Goal: Task Accomplishment & Management: Use online tool/utility

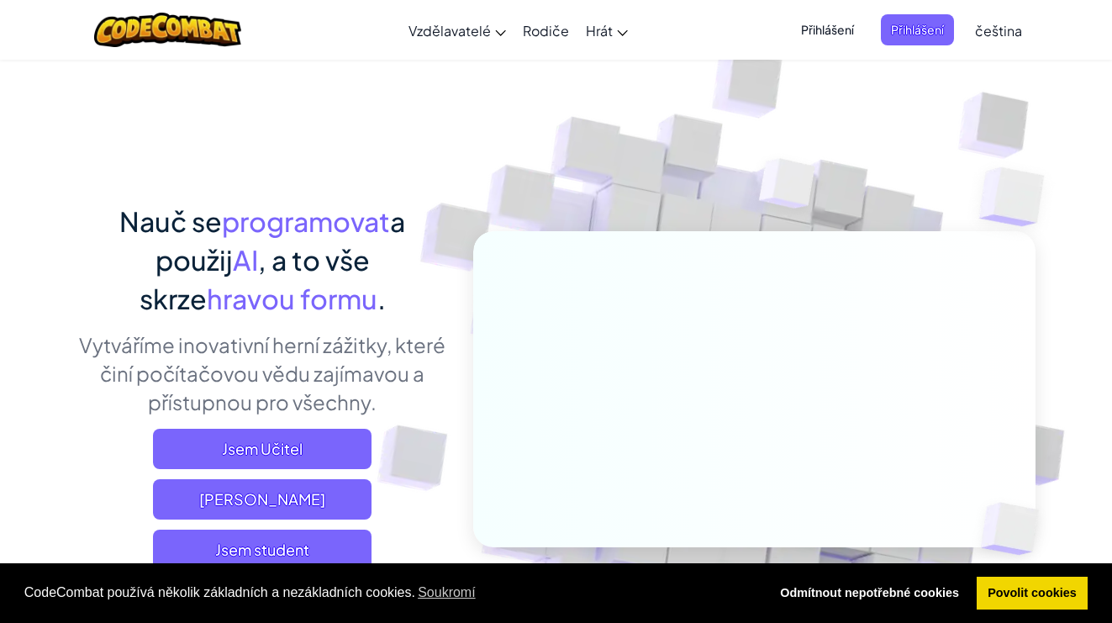
scroll to position [69, 0]
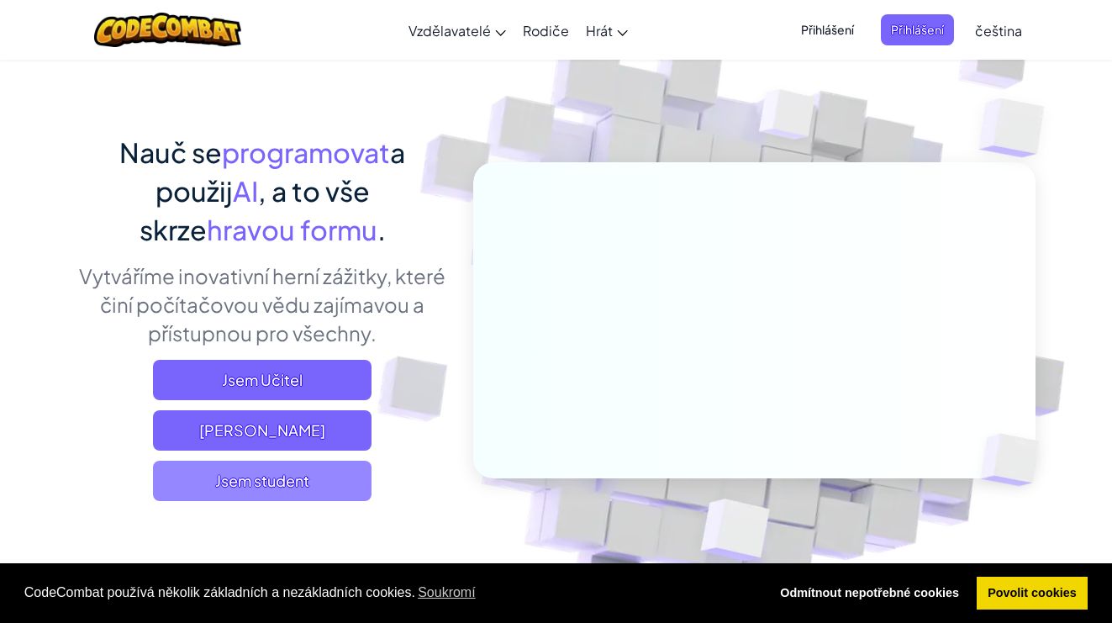
click at [330, 481] on span "Jsem student" at bounding box center [262, 480] width 218 height 40
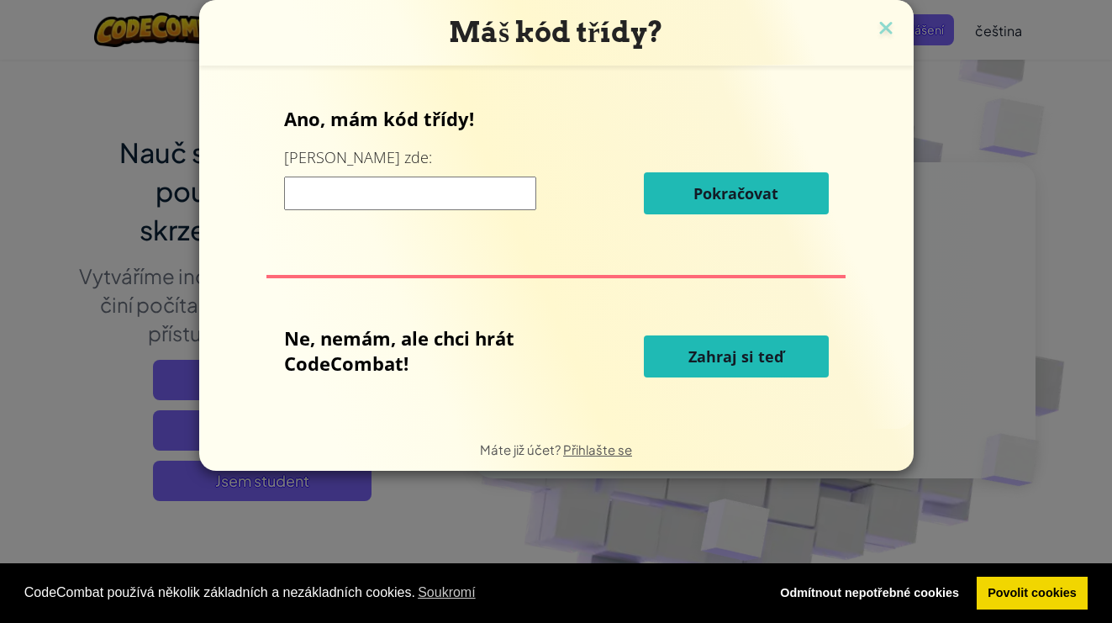
click at [697, 361] on span "Zahraj si teď" at bounding box center [735, 356] width 95 height 20
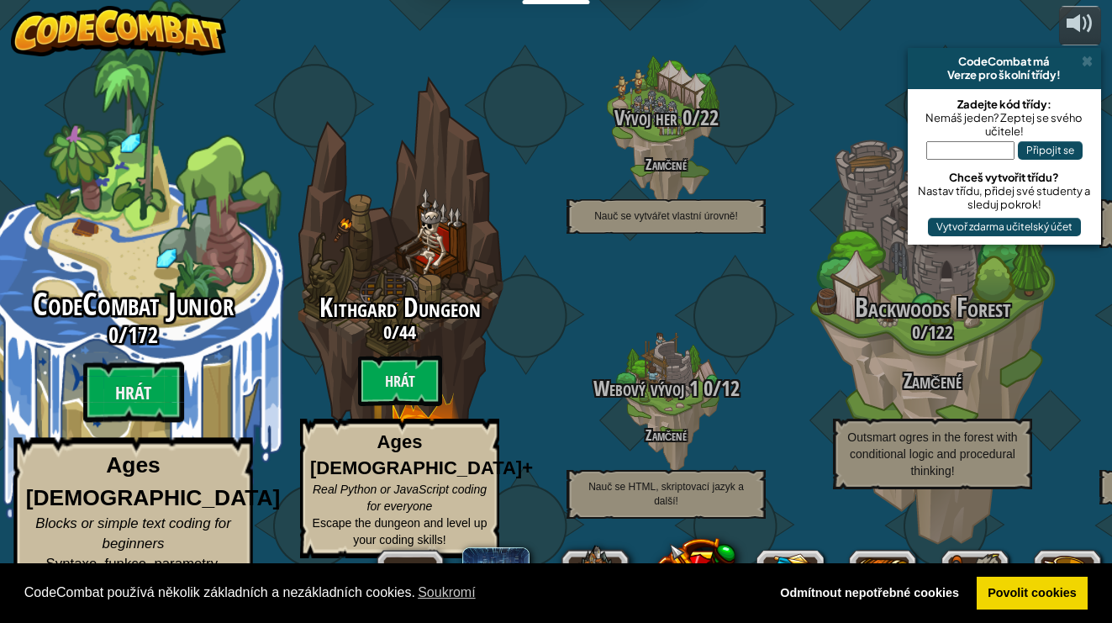
select select "cs"
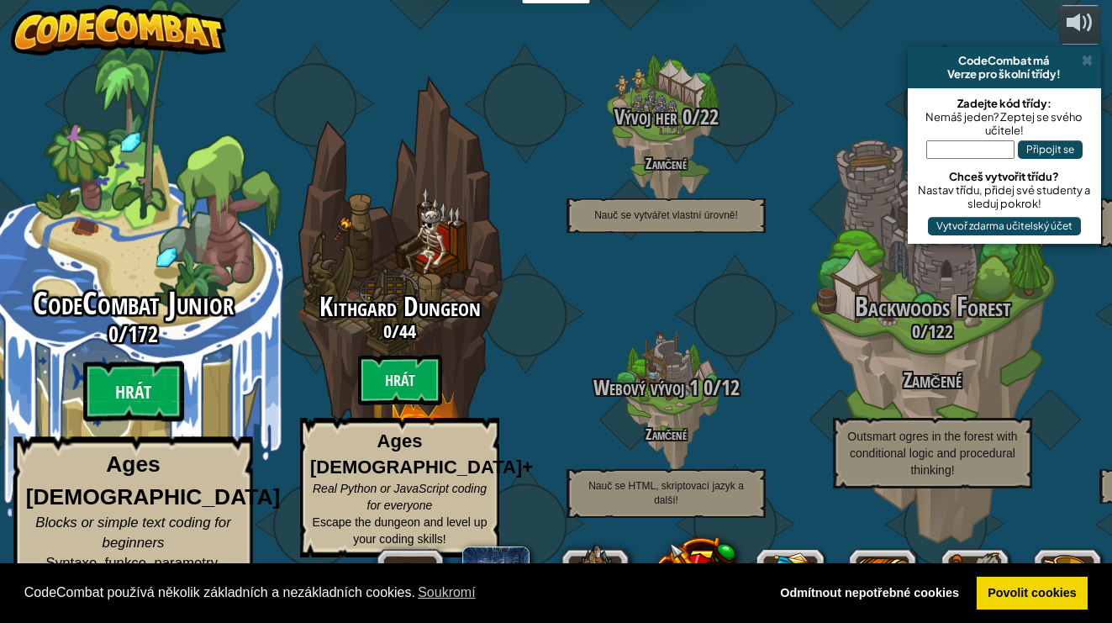
scroll to position [1, 0]
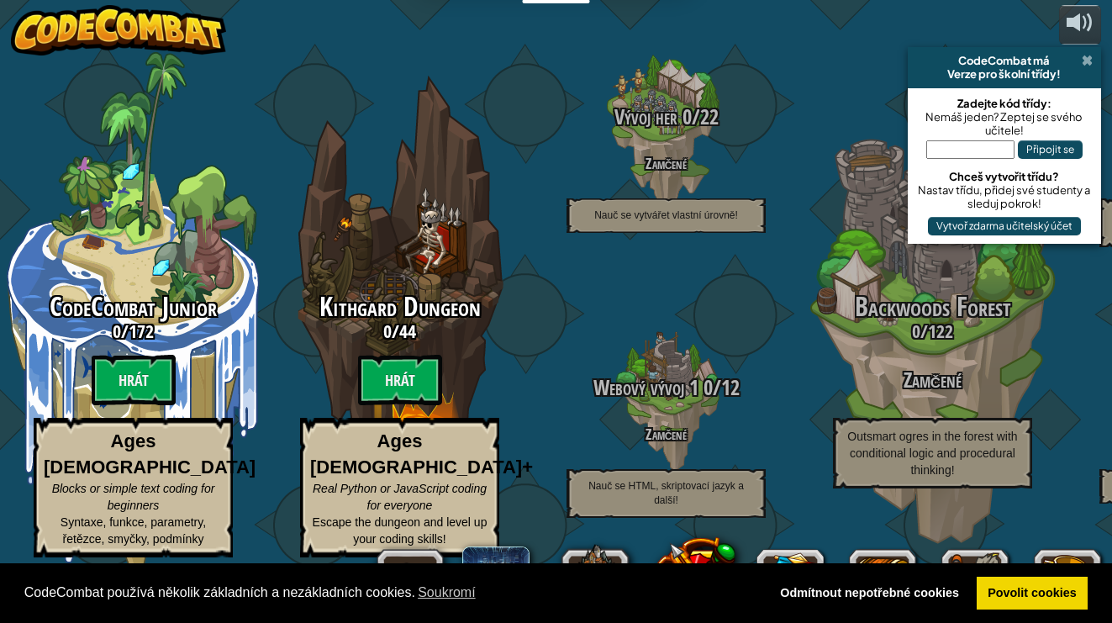
click at [1084, 62] on span at bounding box center [1086, 60] width 11 height 13
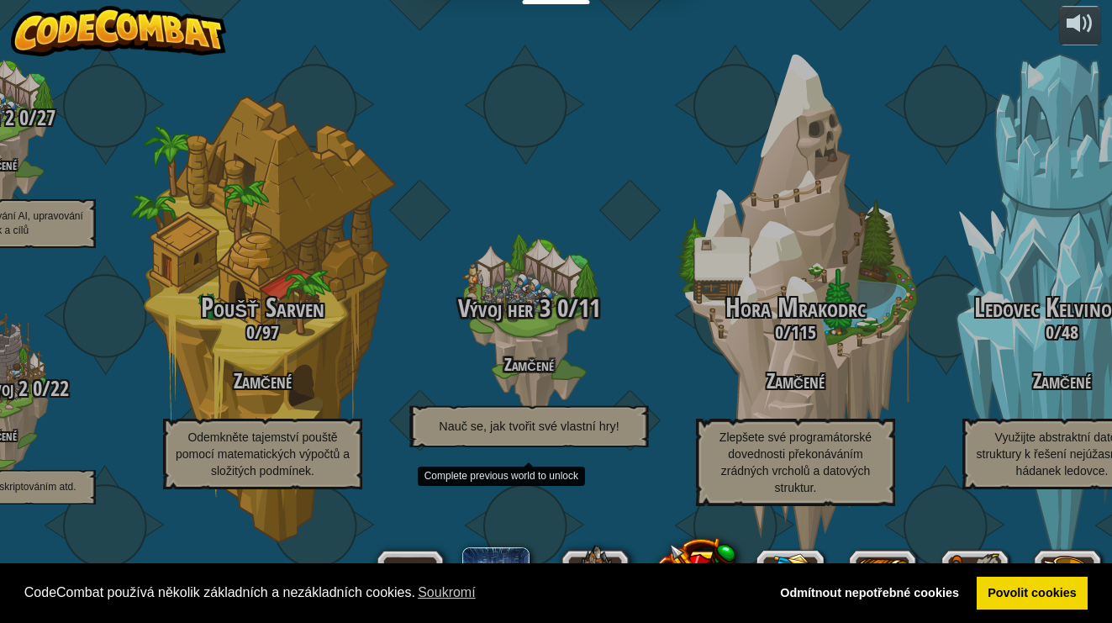
scroll to position [0, 0]
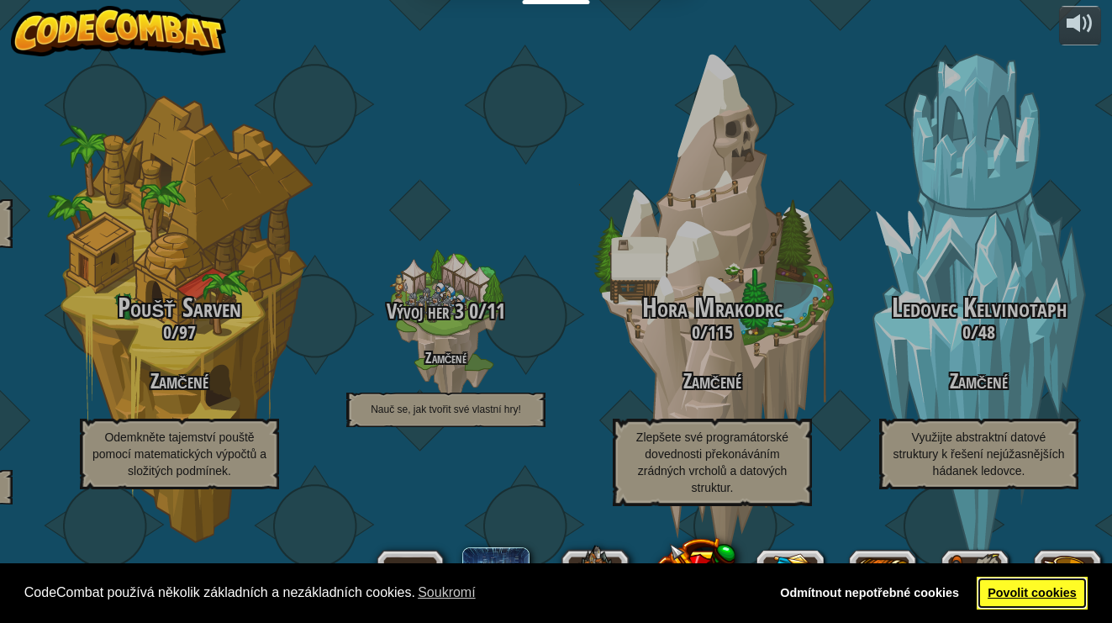
click at [1013, 592] on link "Povolit cookies" at bounding box center [1032, 593] width 112 height 34
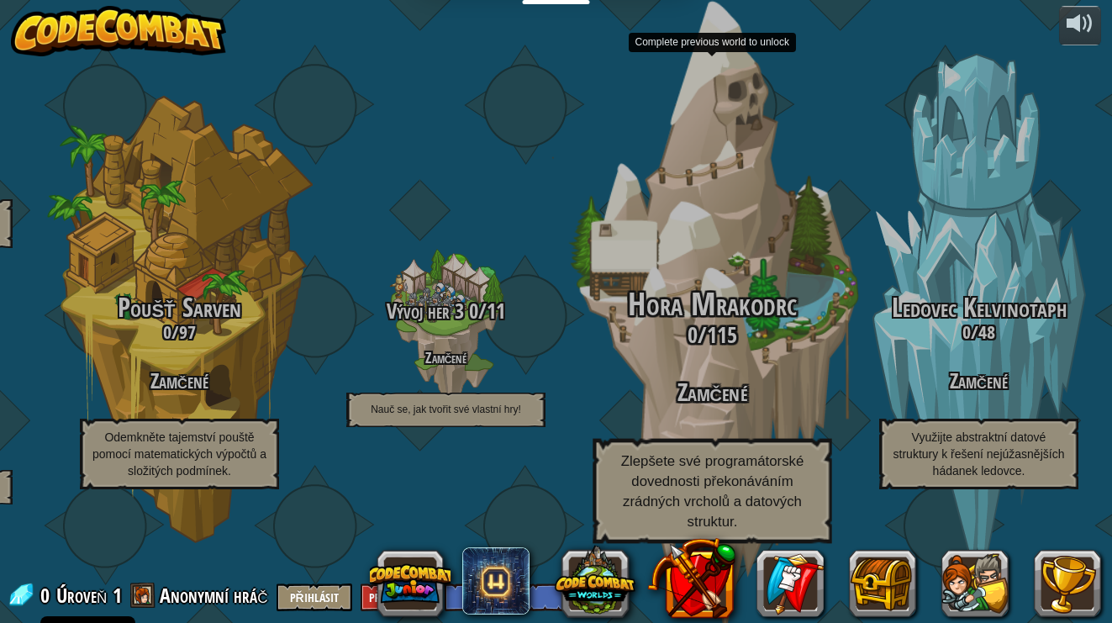
scroll to position [0, 6]
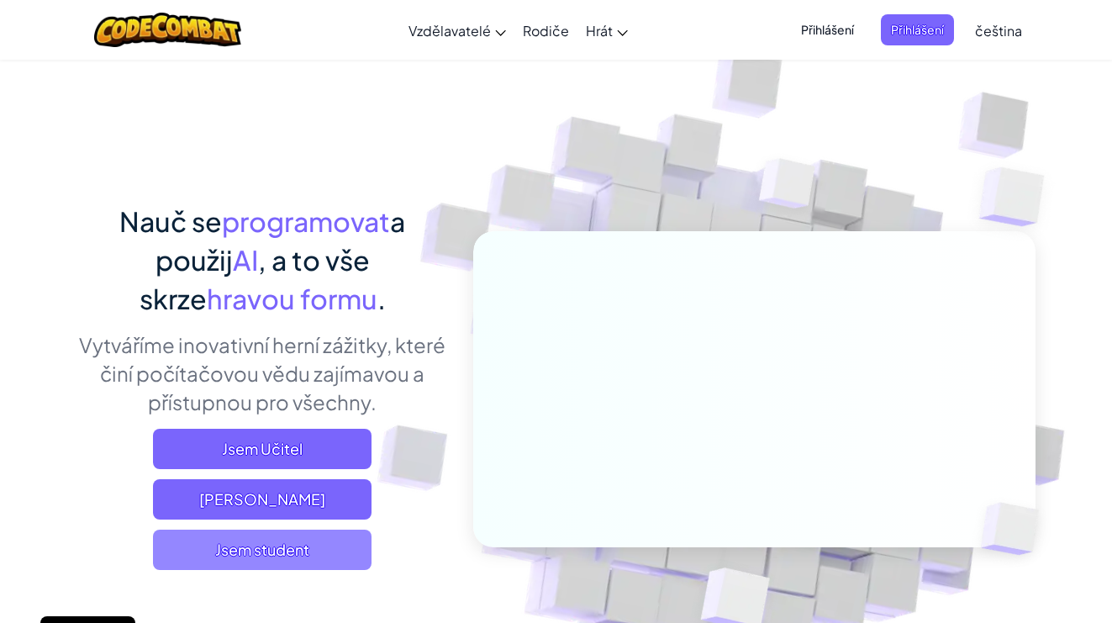
click at [274, 552] on span "Jsem student" at bounding box center [262, 549] width 218 height 40
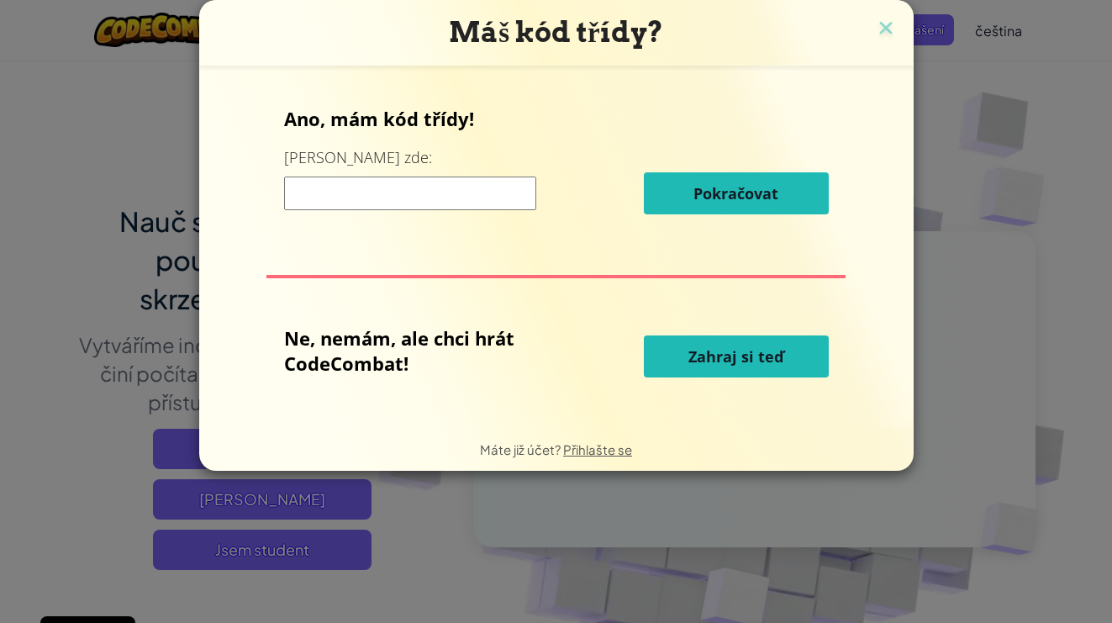
click at [683, 360] on button "Zahraj si teď" at bounding box center [736, 356] width 185 height 42
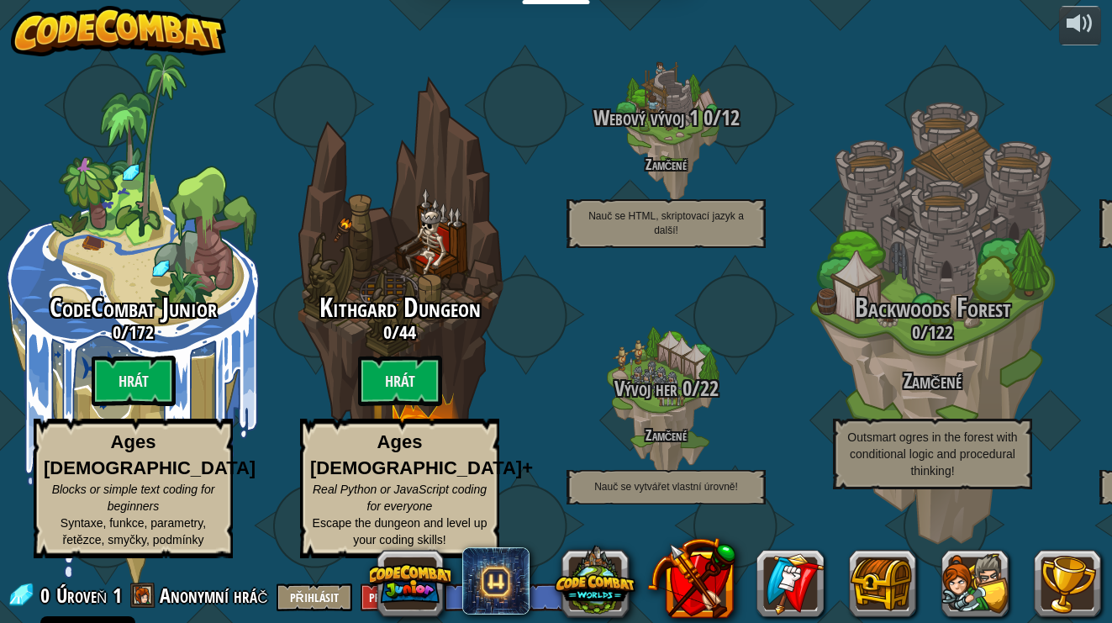
select select "cs"
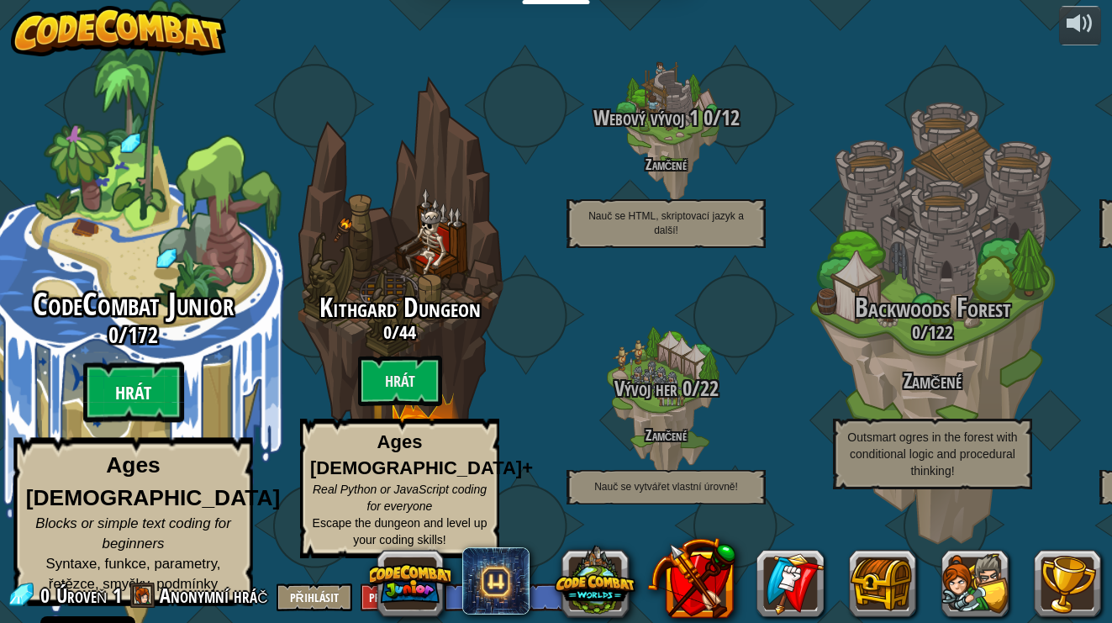
click at [124, 415] on btn "Hrát" at bounding box center [133, 392] width 101 height 61
select select "cs"
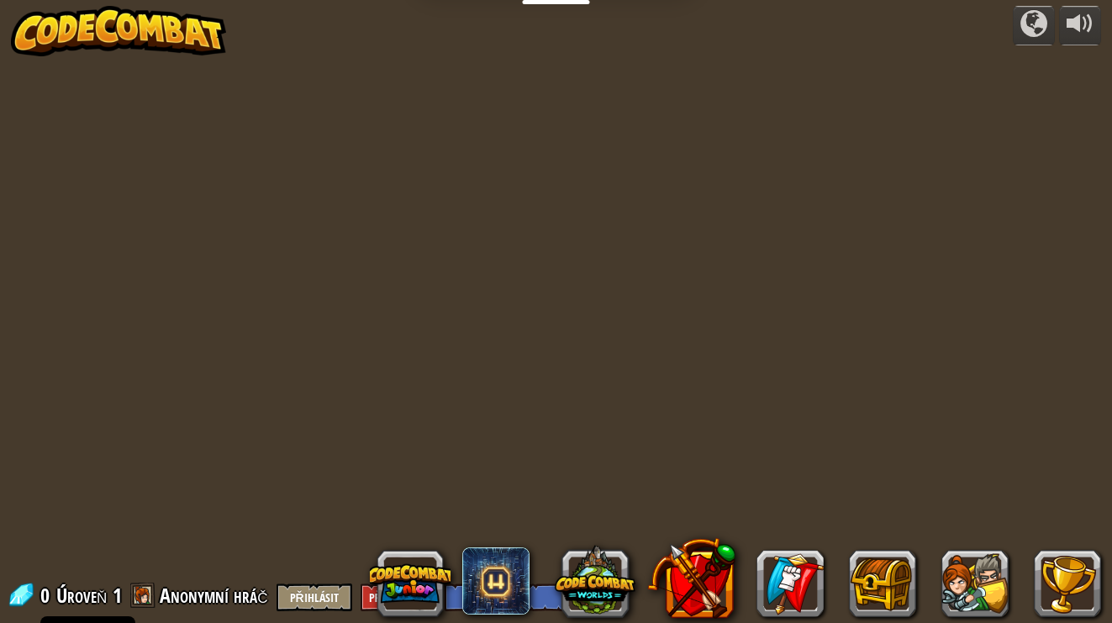
select select "cs"
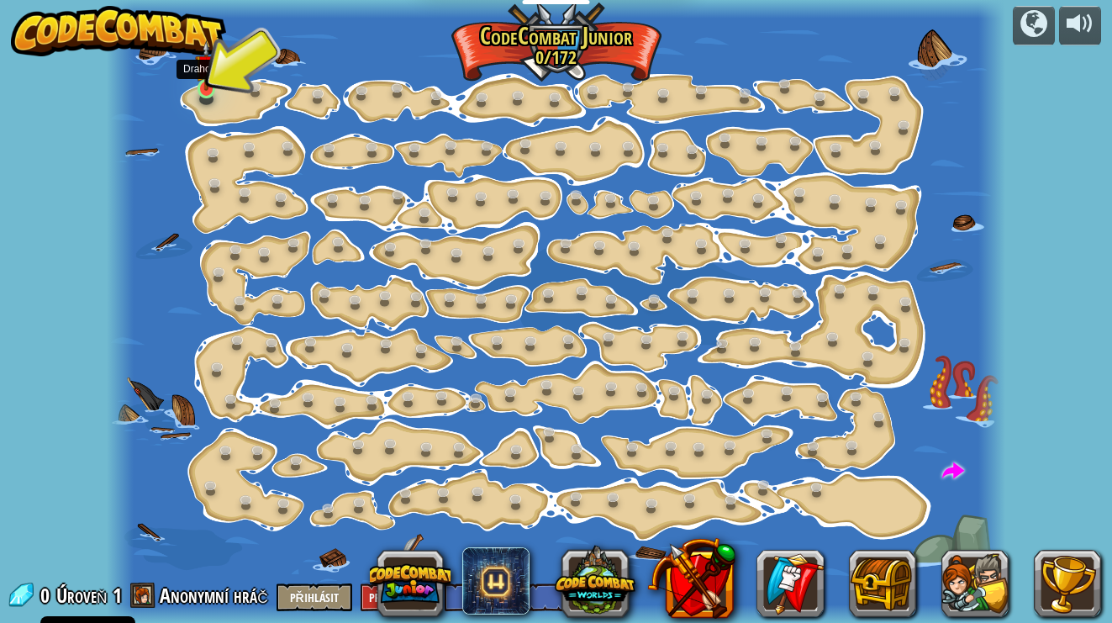
click at [202, 96] on link at bounding box center [209, 90] width 34 height 34
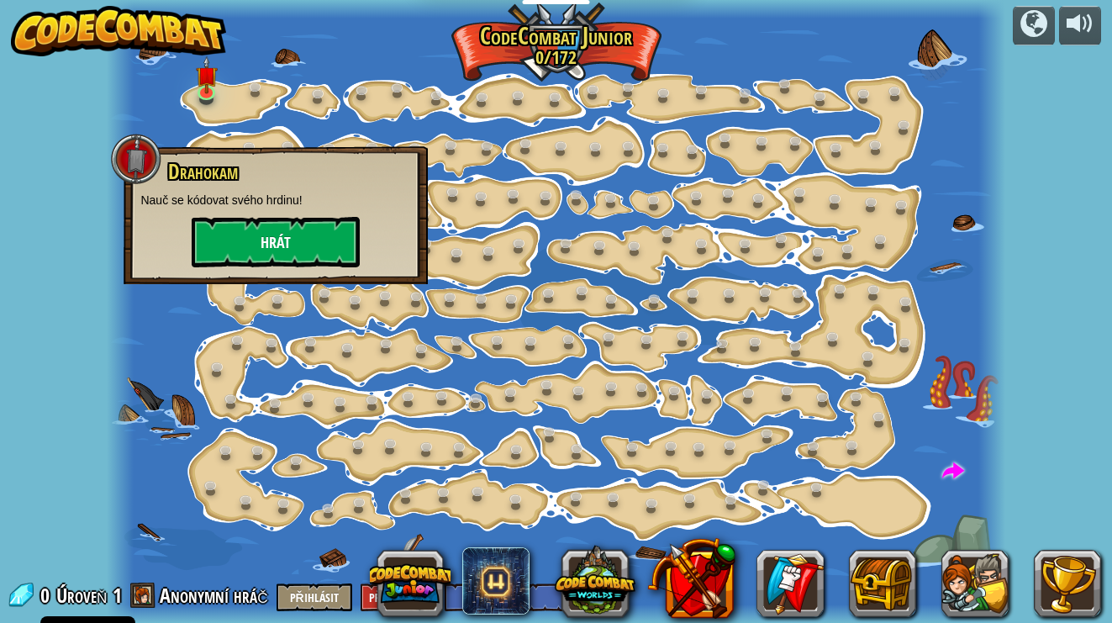
click at [243, 244] on button "Hrát" at bounding box center [276, 242] width 168 height 50
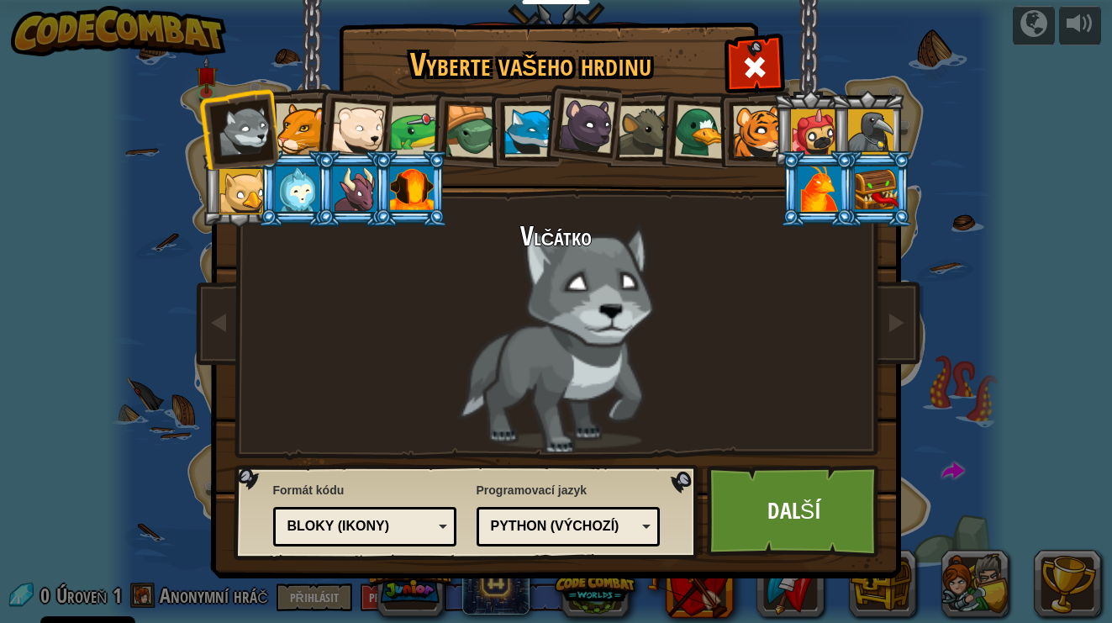
click at [374, 132] on div at bounding box center [357, 129] width 55 height 55
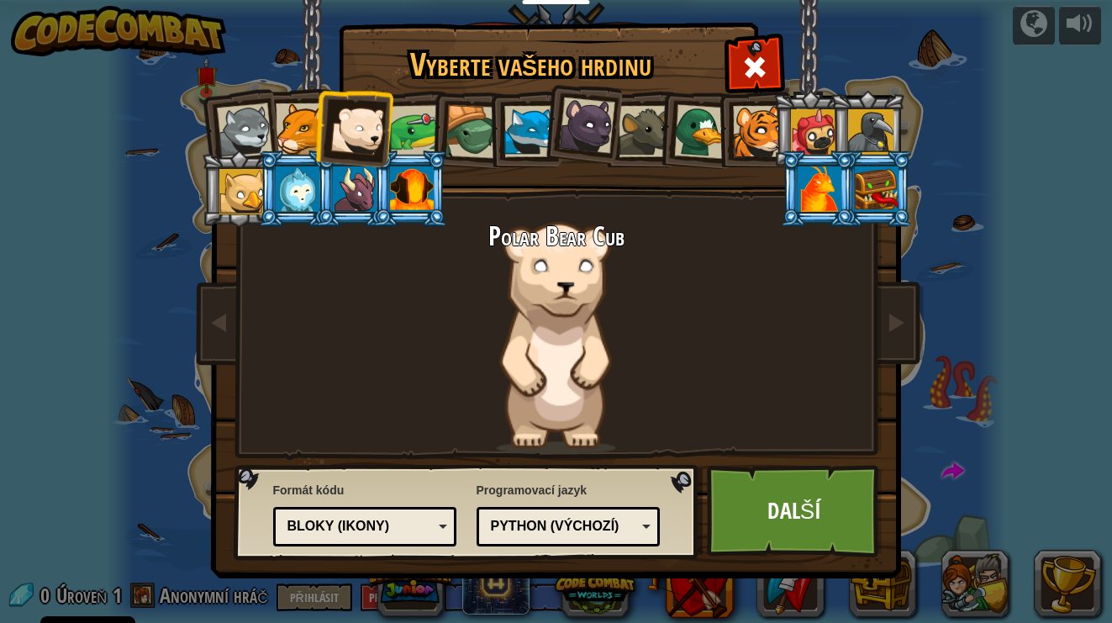
click at [705, 135] on div at bounding box center [700, 131] width 55 height 55
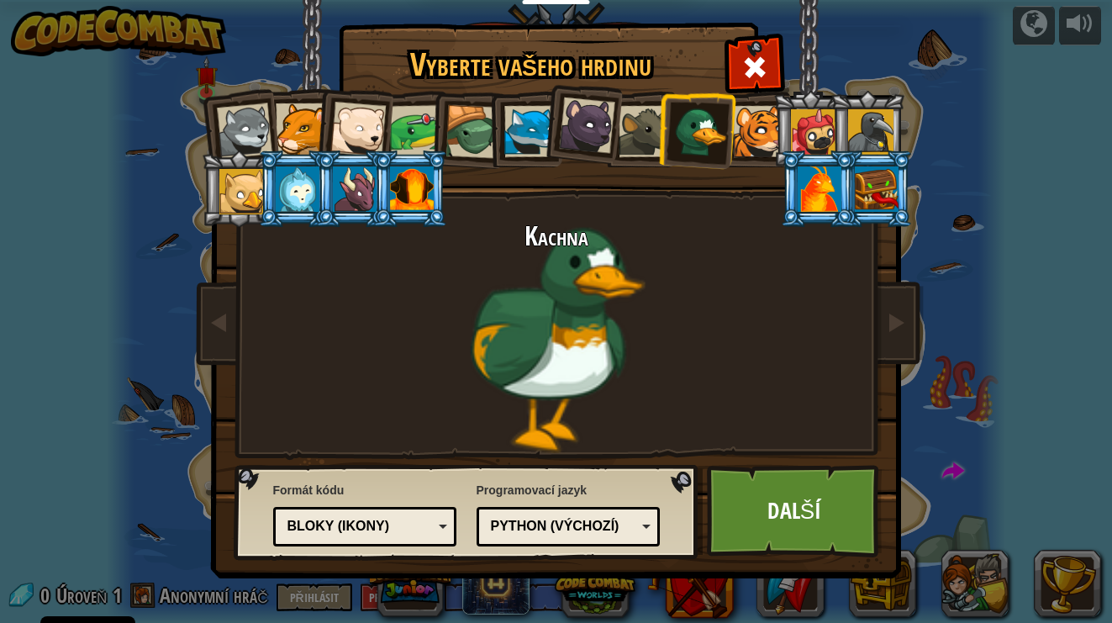
click at [750, 141] on div at bounding box center [758, 131] width 51 height 51
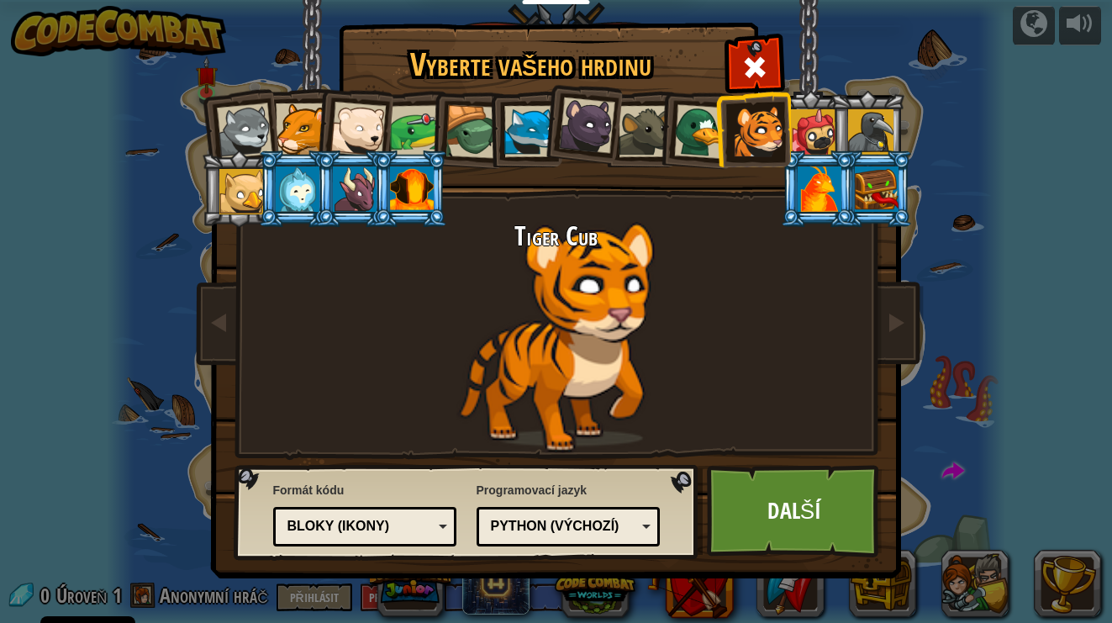
click at [860, 138] on div at bounding box center [870, 131] width 45 height 45
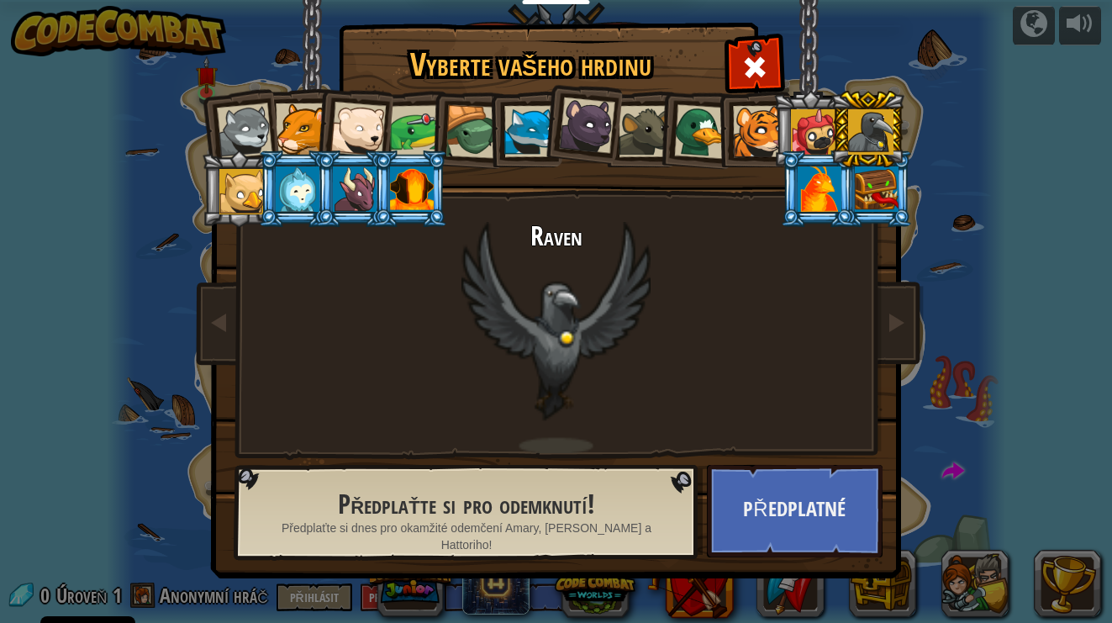
click at [418, 124] on div at bounding box center [415, 131] width 52 height 52
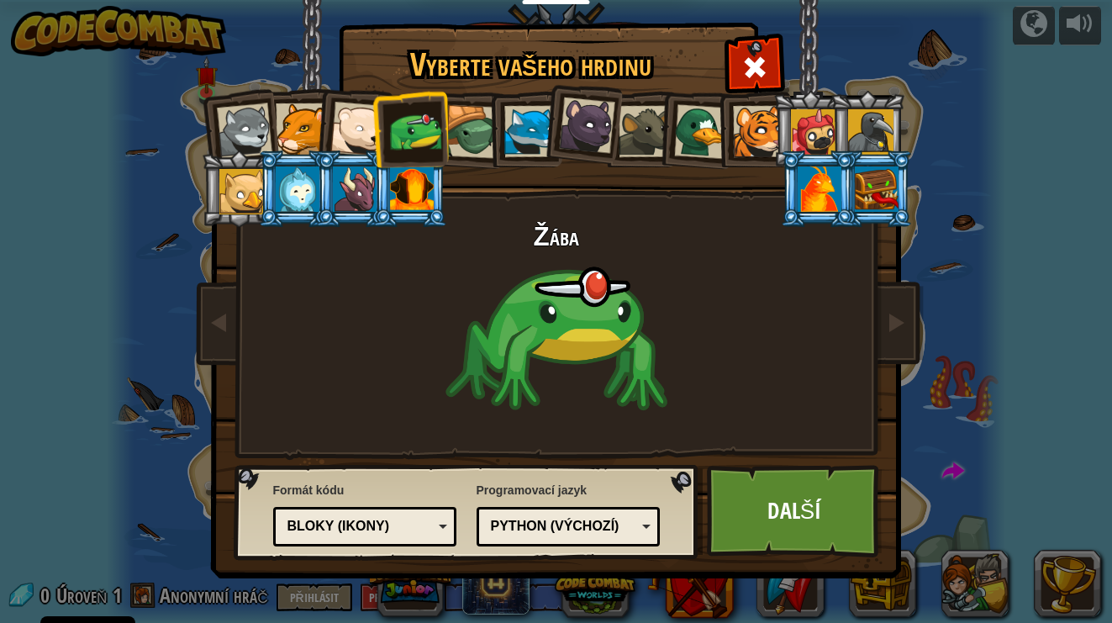
click at [296, 118] on div at bounding box center [301, 128] width 51 height 51
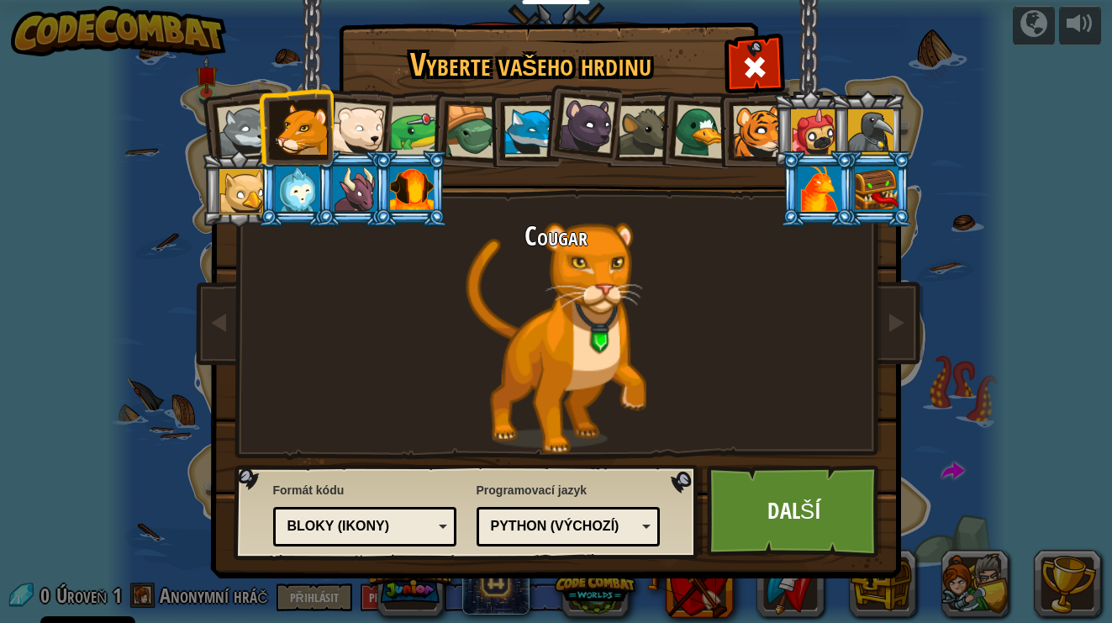
click at [638, 150] on div at bounding box center [643, 131] width 51 height 51
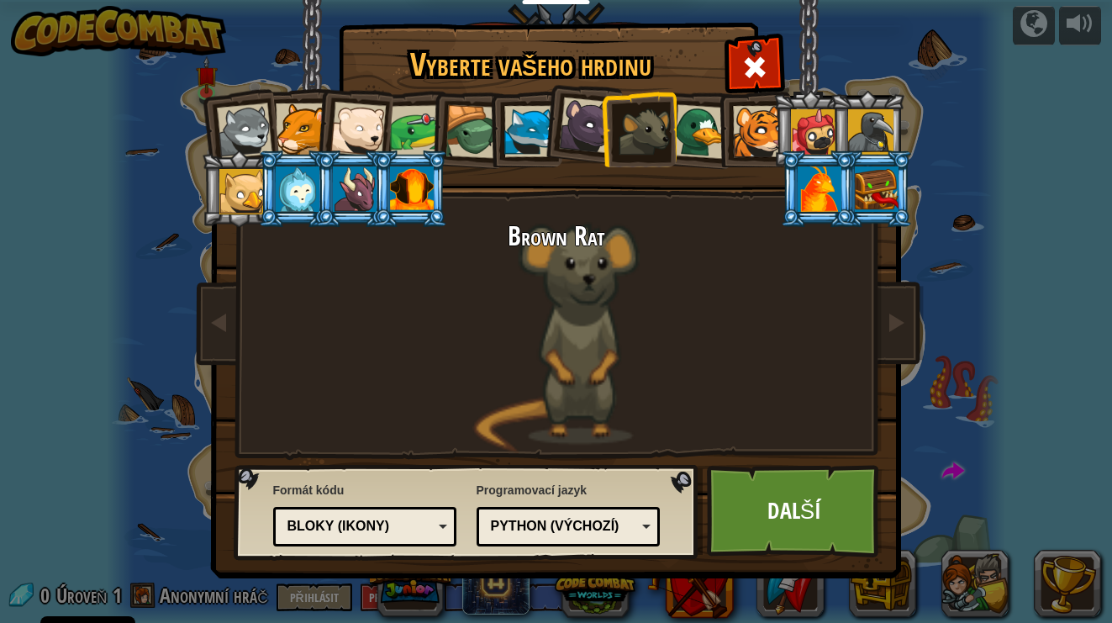
click at [681, 129] on div at bounding box center [700, 131] width 55 height 55
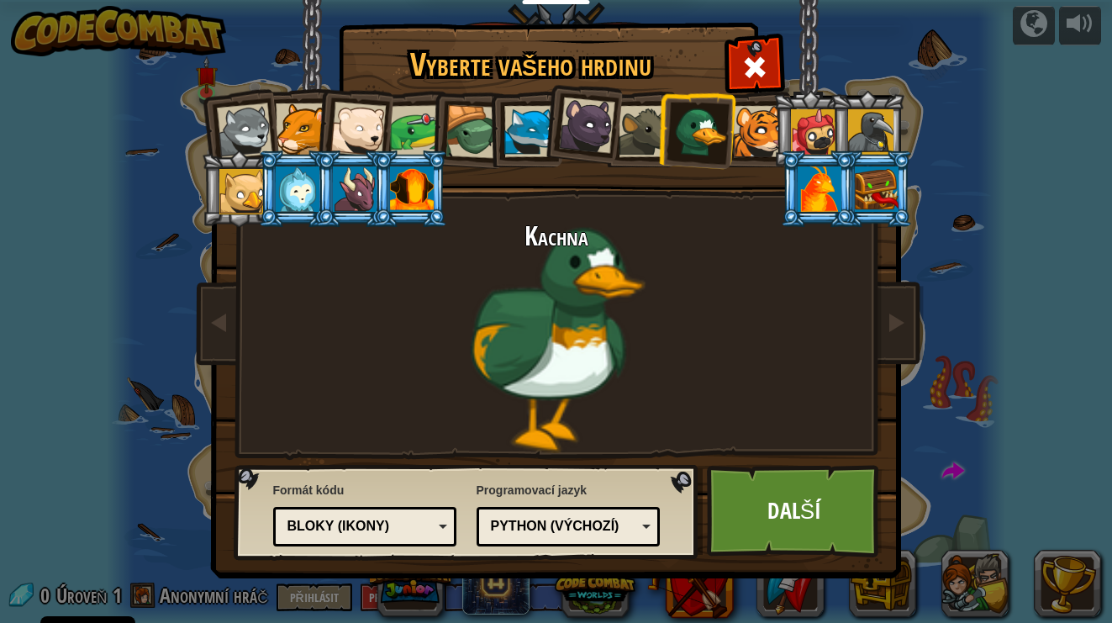
click at [406, 145] on div at bounding box center [415, 131] width 52 height 52
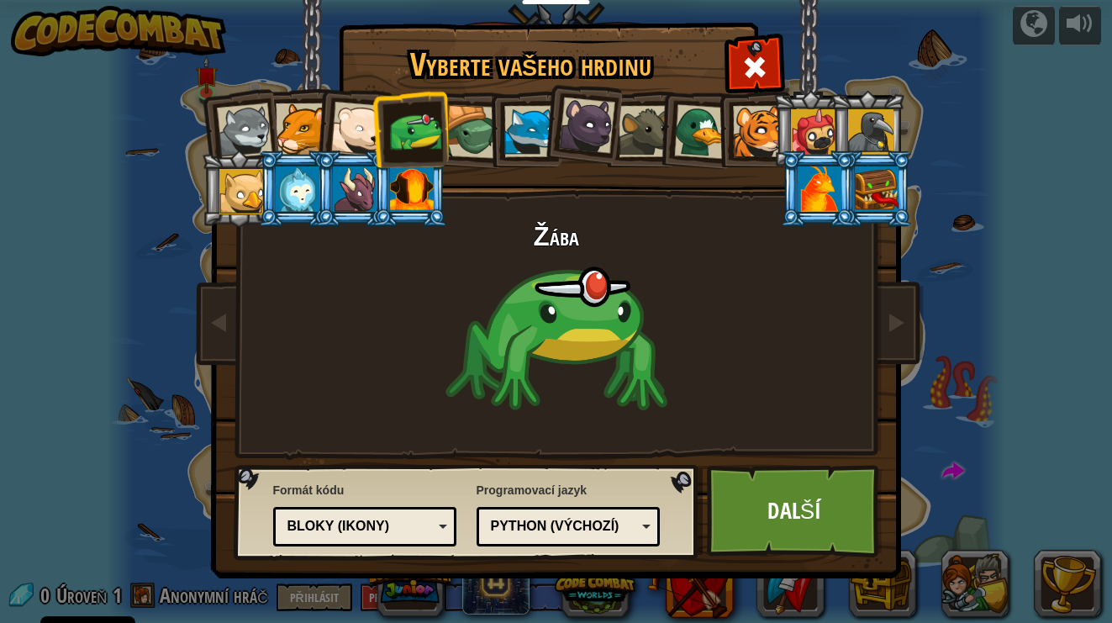
click at [604, 516] on div "Python (Výchozí)" at bounding box center [568, 526] width 162 height 26
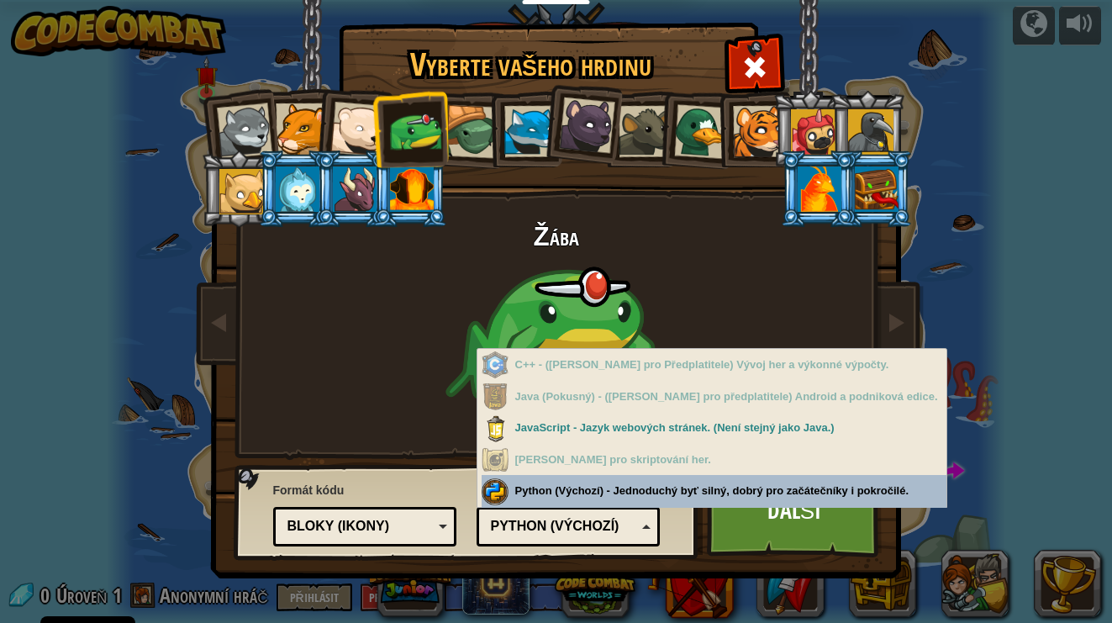
click at [669, 492] on div "Formát kódu Textový kód Bloky a kód Bloky Bloky (ikony) Bloky (ikony) Bloky - P…" at bounding box center [466, 512] width 455 height 86
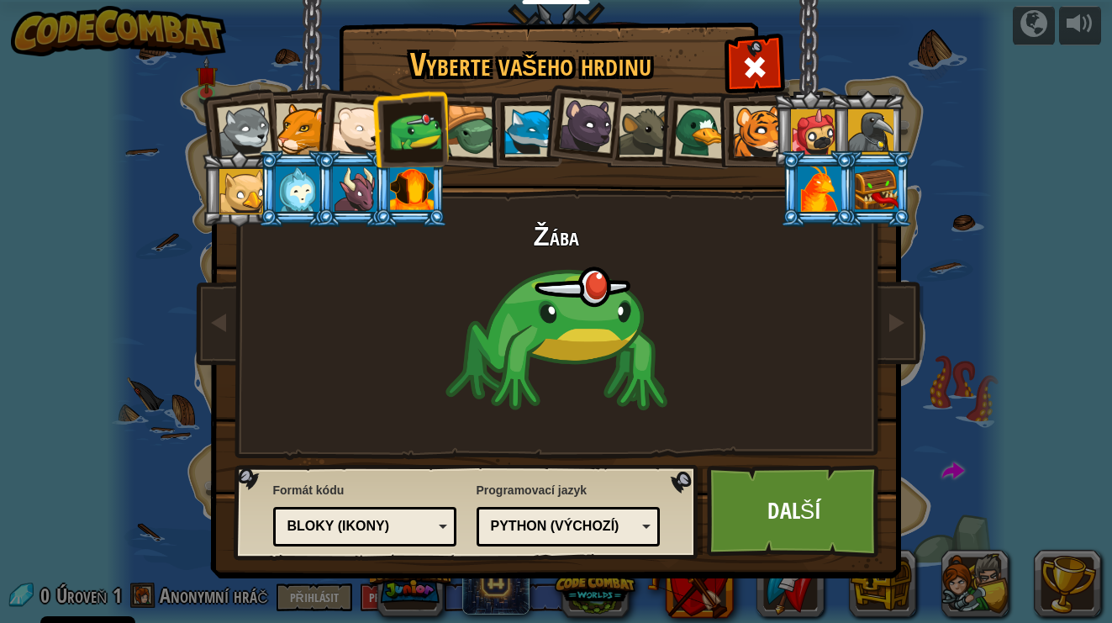
click at [386, 533] on div "Bloky (ikony)" at bounding box center [359, 526] width 145 height 19
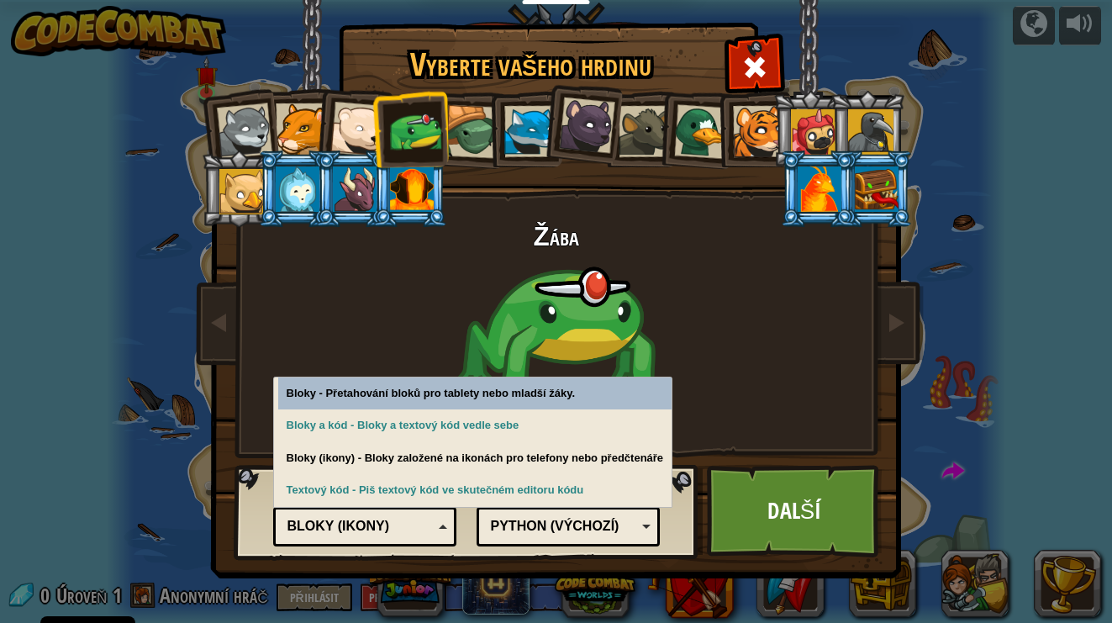
click at [425, 525] on div "Bloky (ikony)" at bounding box center [359, 526] width 145 height 19
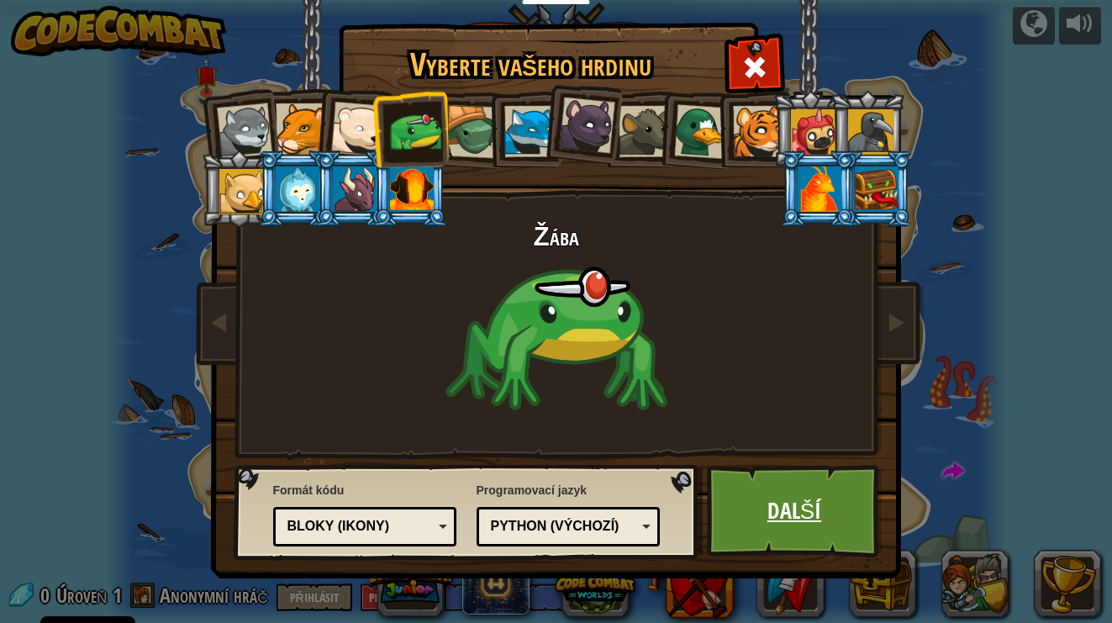
click at [804, 534] on link "Další" at bounding box center [795, 511] width 176 height 92
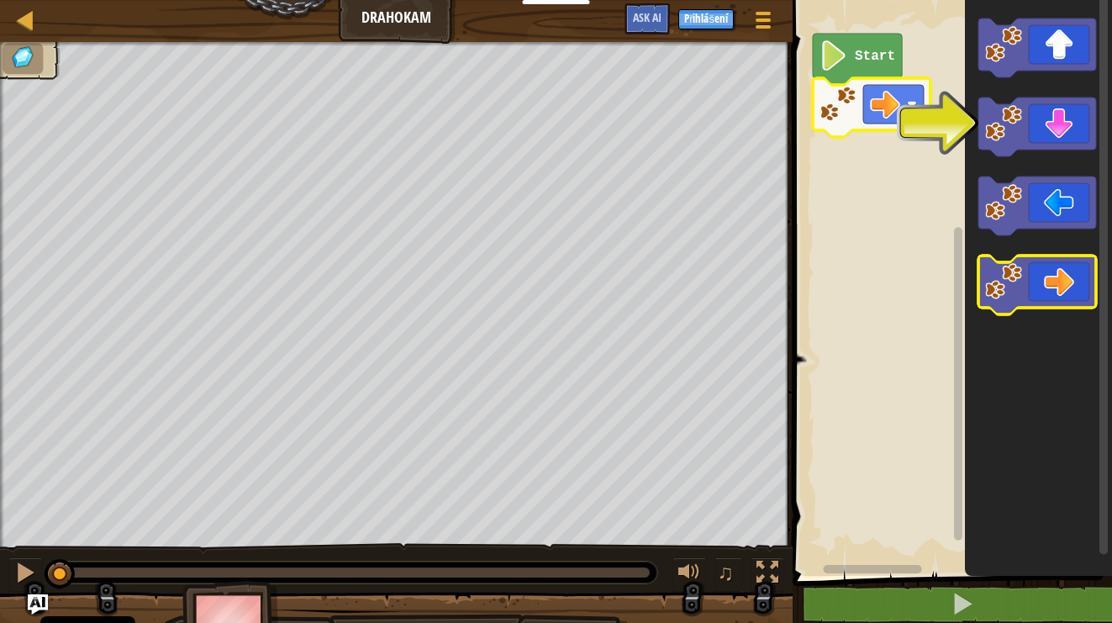
click at [1030, 261] on icon "Blockly Workspace" at bounding box center [1037, 284] width 118 height 59
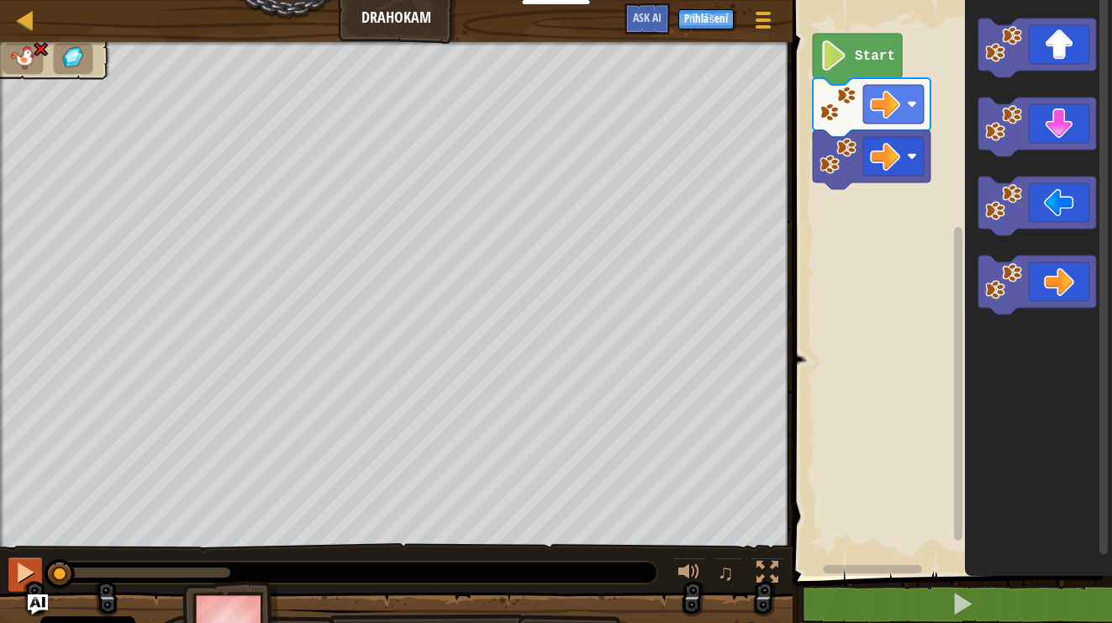
drag, startPoint x: 225, startPoint y: 576, endPoint x: 39, endPoint y: 569, distance: 185.8
click at [39, 571] on div "♫" at bounding box center [396, 568] width 792 height 50
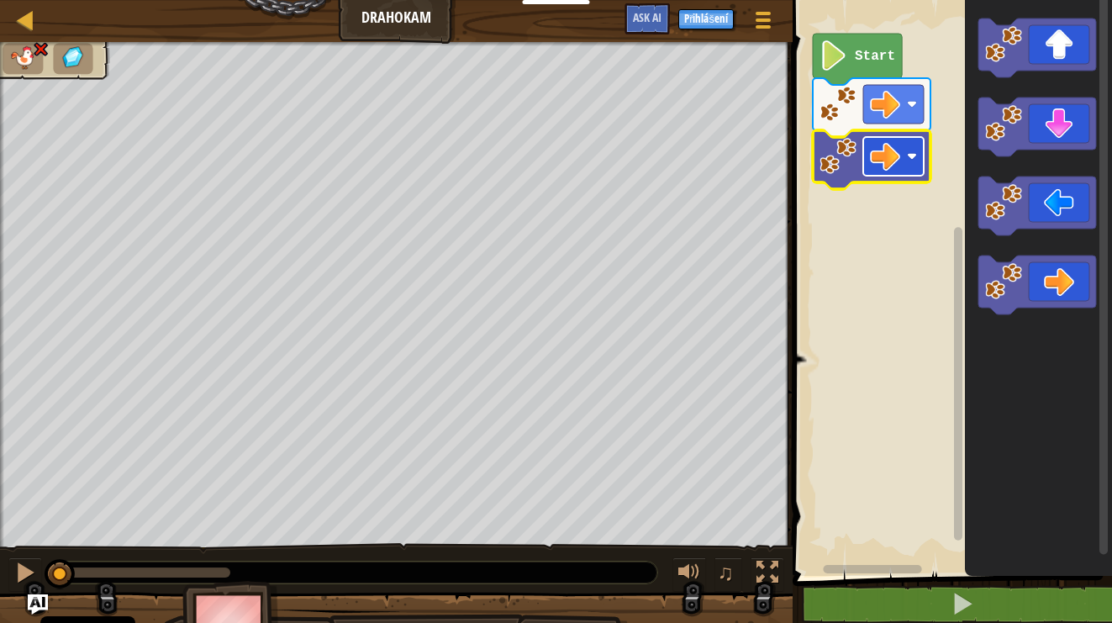
click at [904, 152] on rect "Blockly Workspace" at bounding box center [893, 156] width 61 height 39
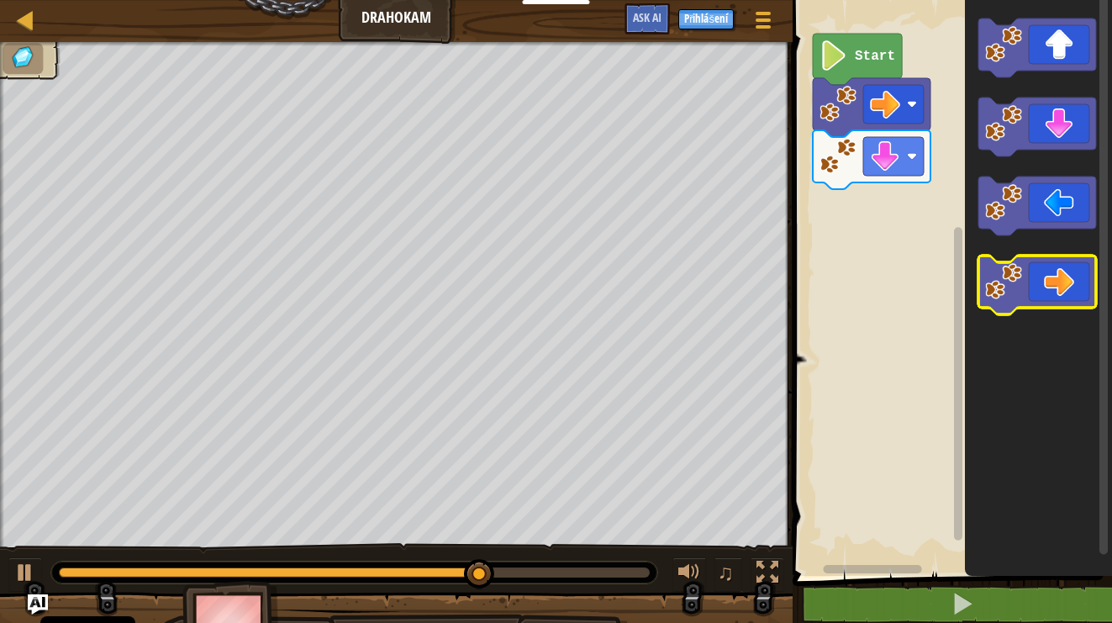
click at [1044, 282] on icon "Blockly Workspace" at bounding box center [1037, 284] width 118 height 59
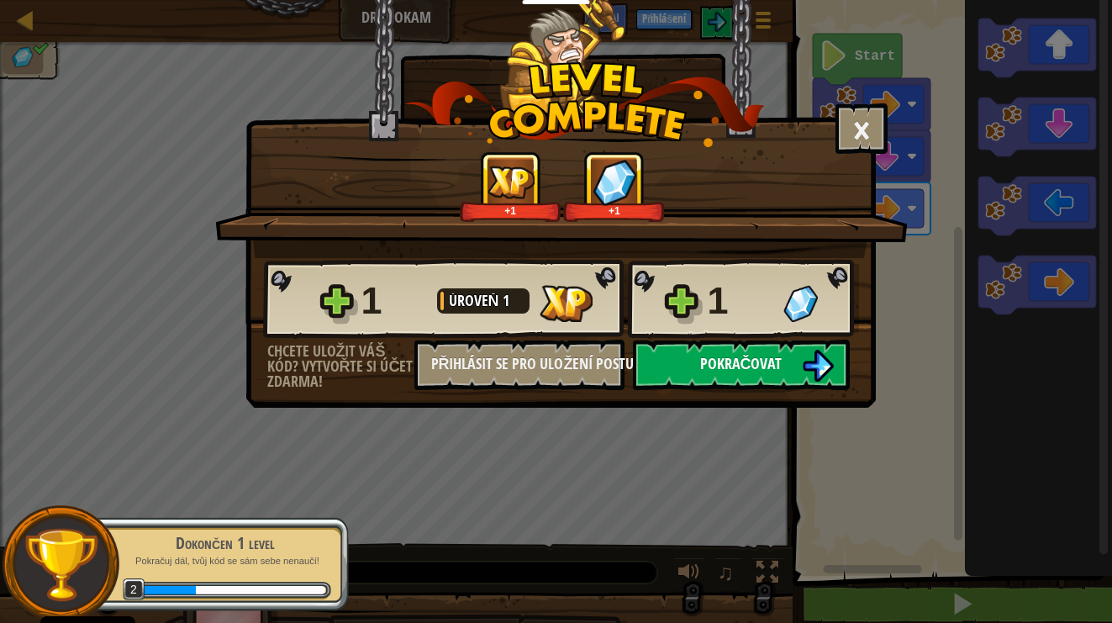
click at [716, 370] on span "Pokračovat" at bounding box center [741, 363] width 82 height 21
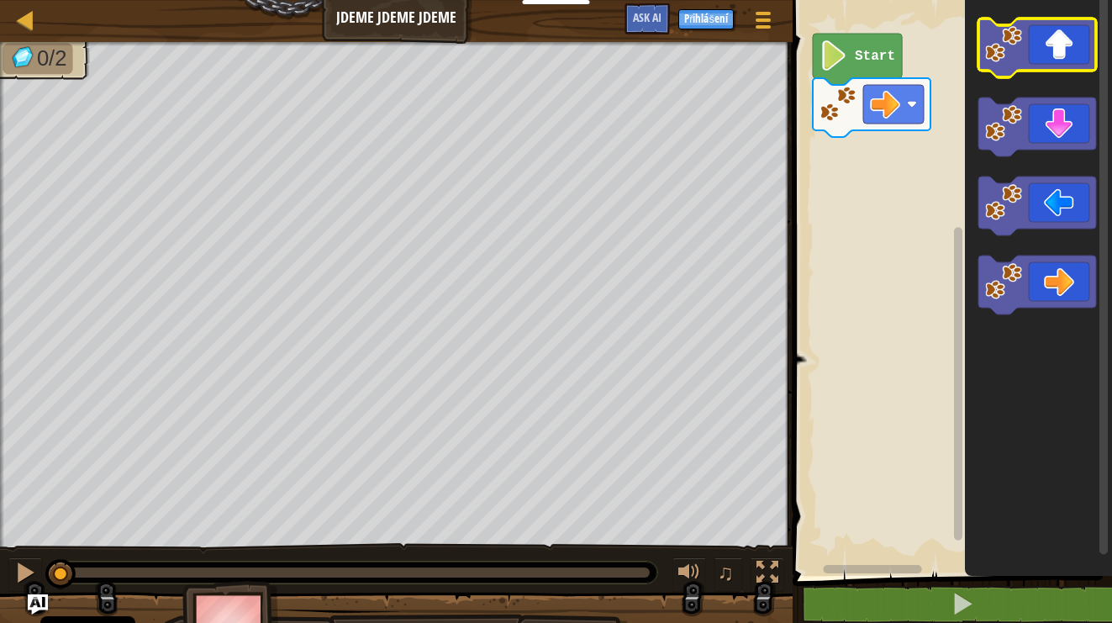
click at [1071, 62] on icon "Blockly Workspace" at bounding box center [1037, 47] width 118 height 59
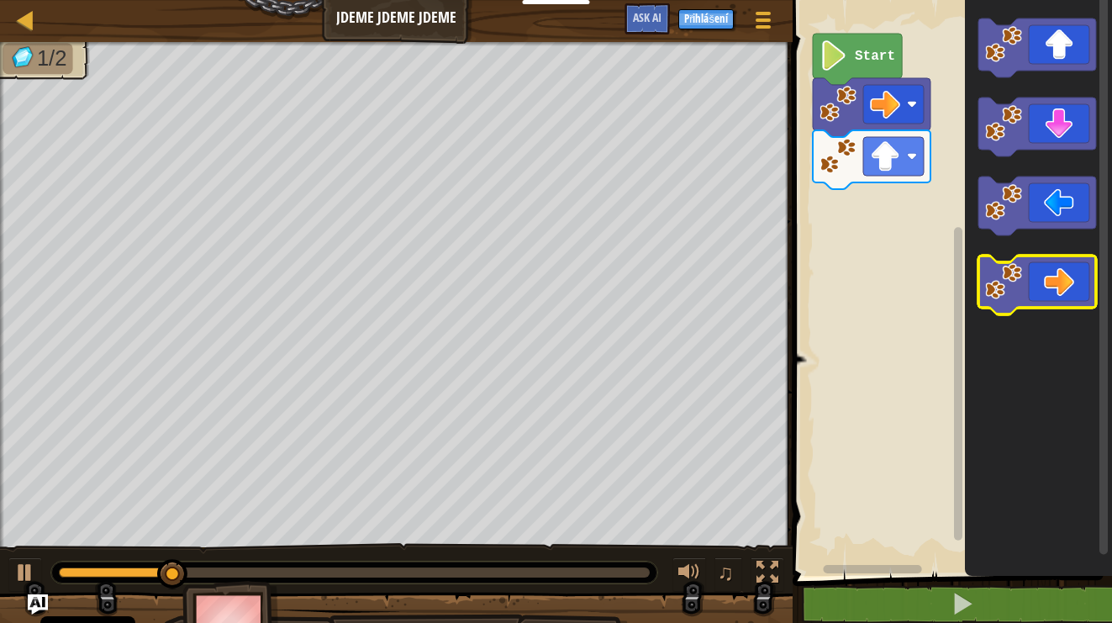
click at [1055, 282] on icon "Blockly Workspace" at bounding box center [1037, 284] width 118 height 59
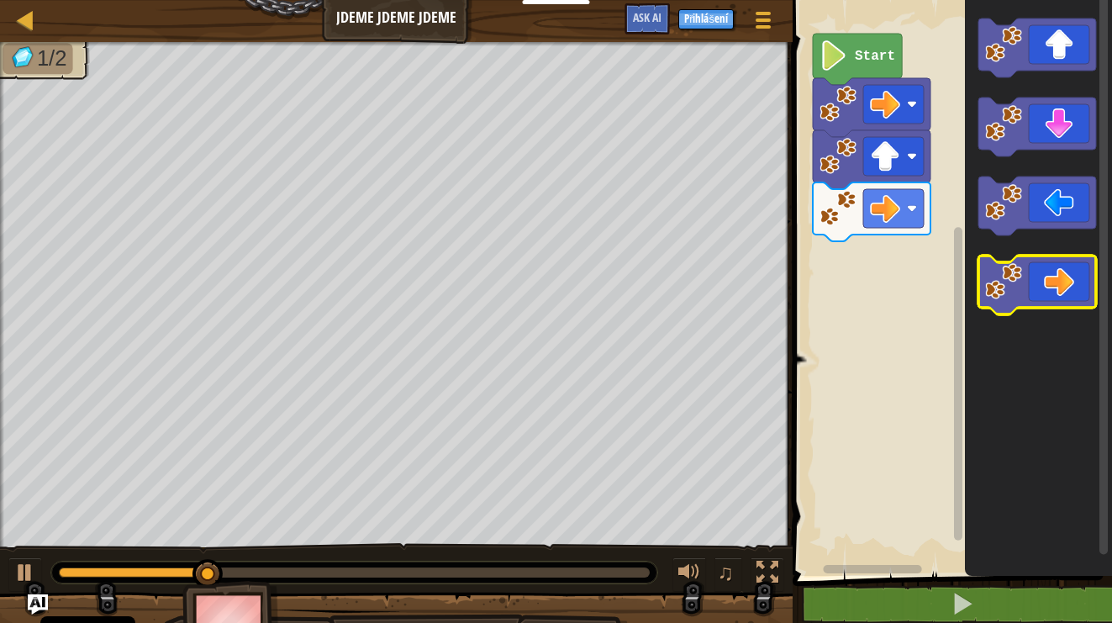
click at [1055, 282] on icon "Blockly Workspace" at bounding box center [1037, 284] width 118 height 59
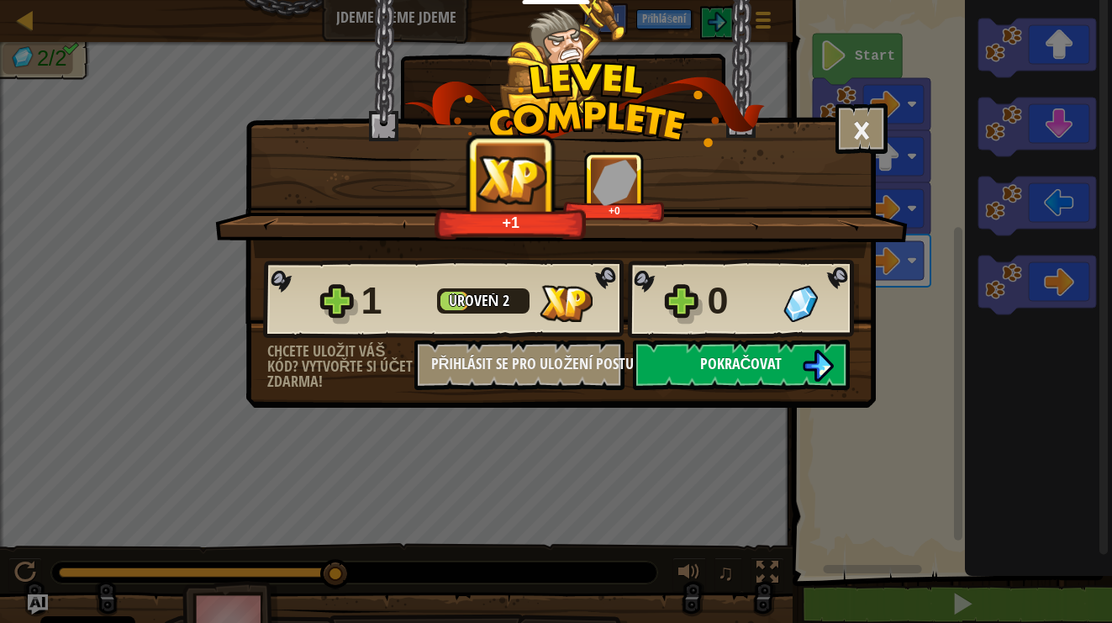
click at [697, 371] on button "Pokračovat" at bounding box center [741, 364] width 217 height 50
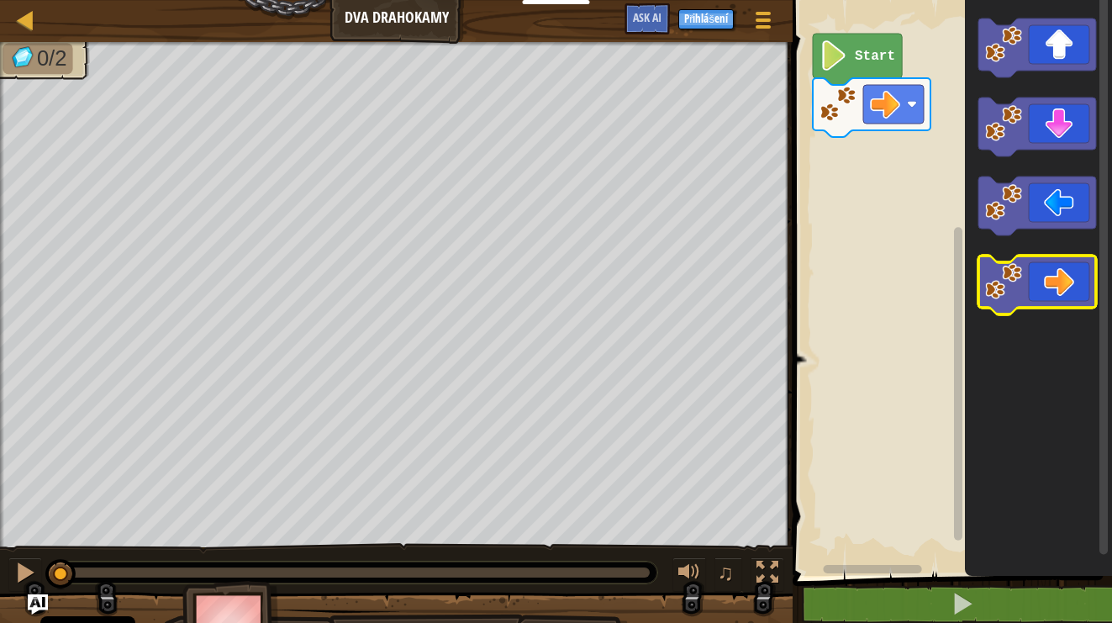
click at [1028, 266] on icon "Blockly Workspace" at bounding box center [1037, 284] width 118 height 59
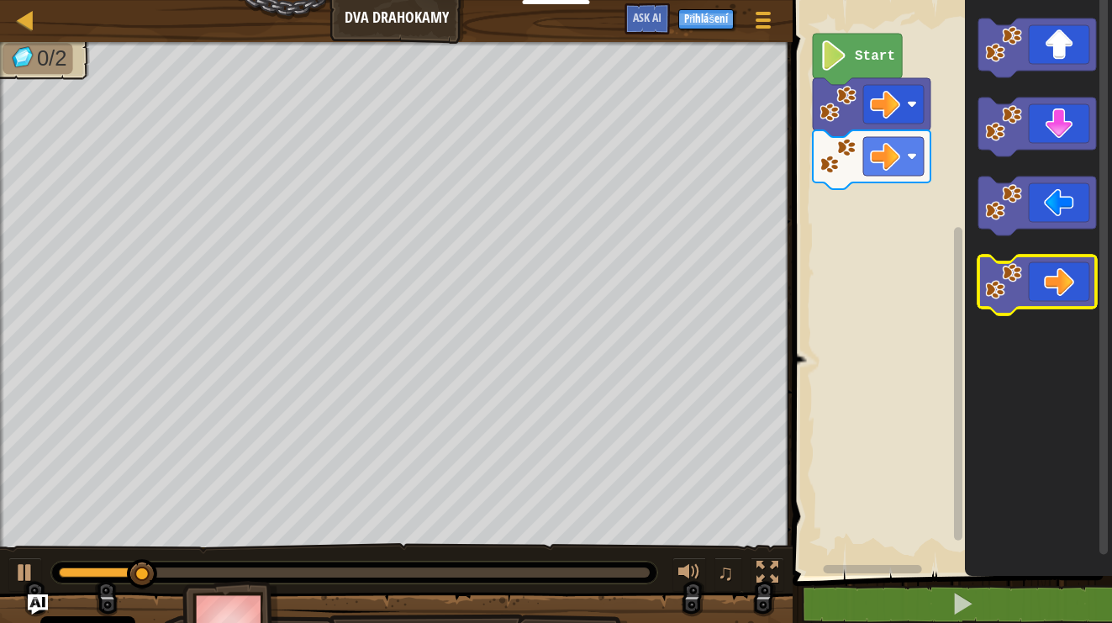
click at [1033, 287] on icon "Blockly Workspace" at bounding box center [1037, 284] width 118 height 59
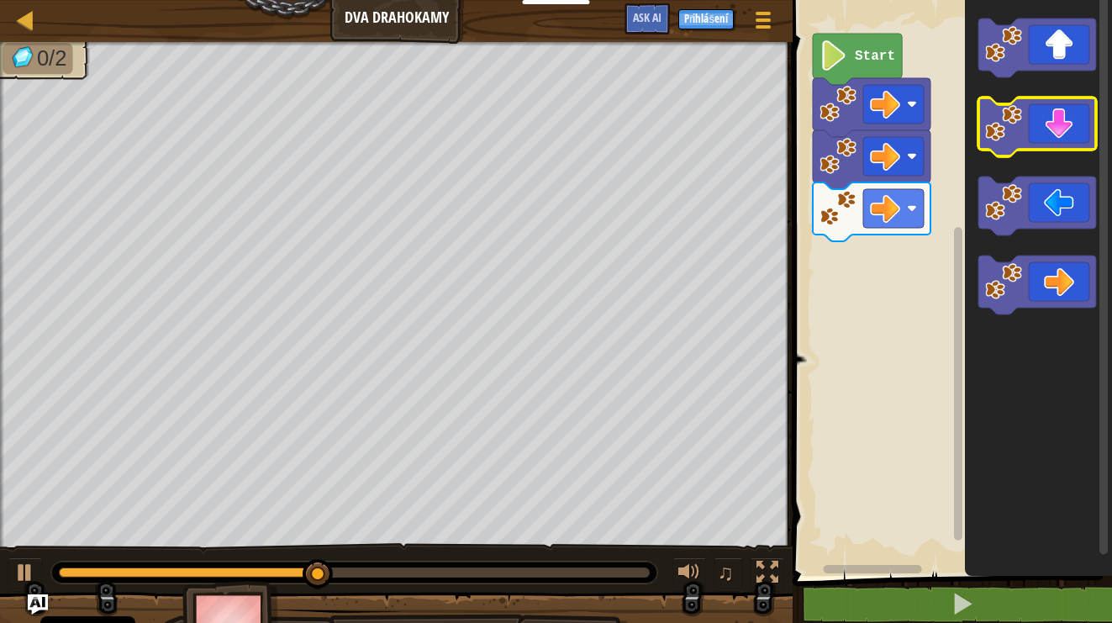
click at [1090, 129] on icon "Blockly Workspace" at bounding box center [1037, 126] width 118 height 59
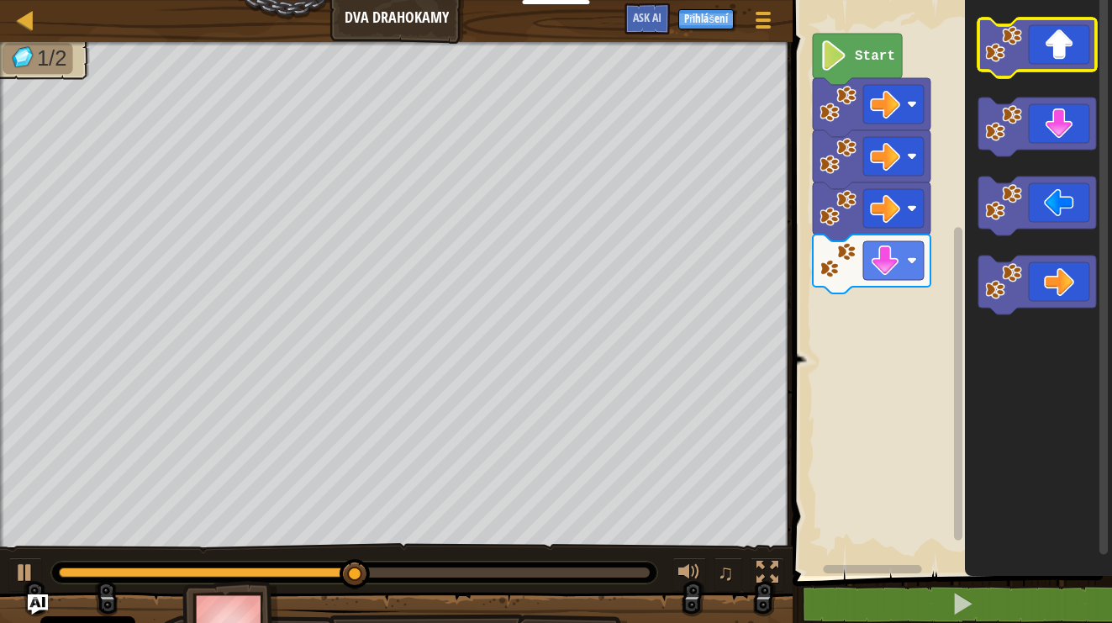
click at [1069, 47] on icon "Blockly Workspace" at bounding box center [1037, 47] width 118 height 59
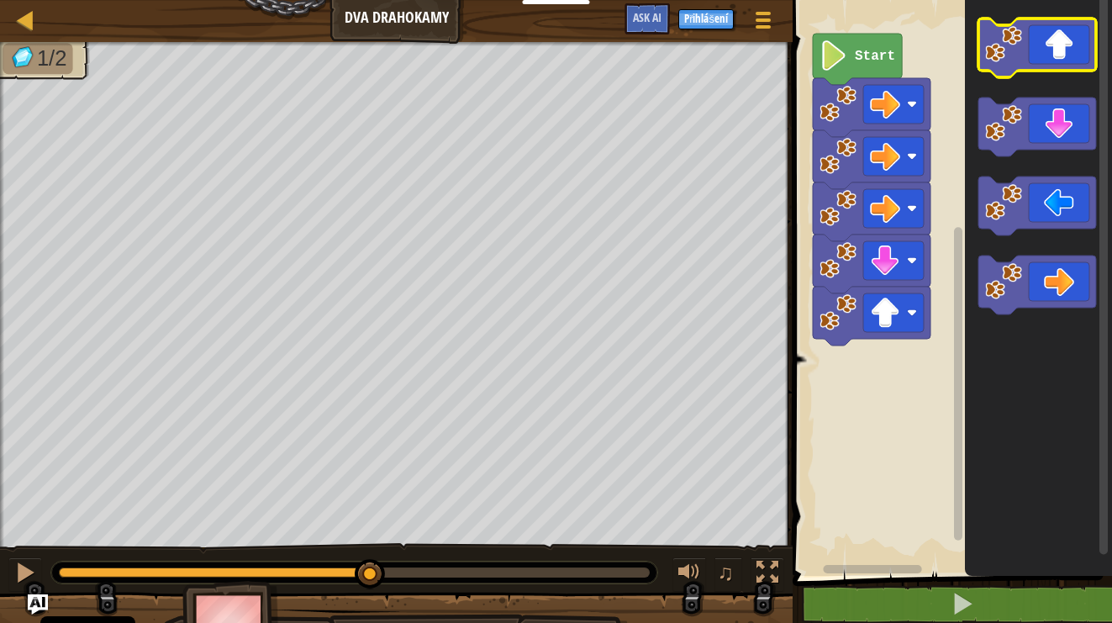
click at [1069, 47] on icon "Blockly Workspace" at bounding box center [1037, 47] width 118 height 59
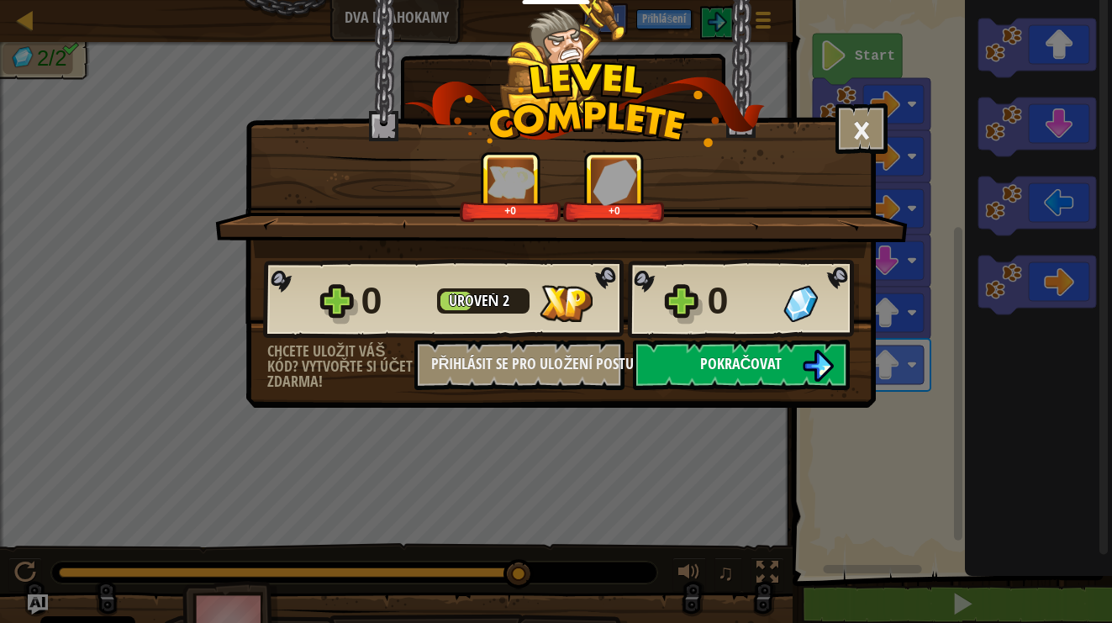
click at [709, 376] on button "Pokračovat" at bounding box center [741, 364] width 217 height 50
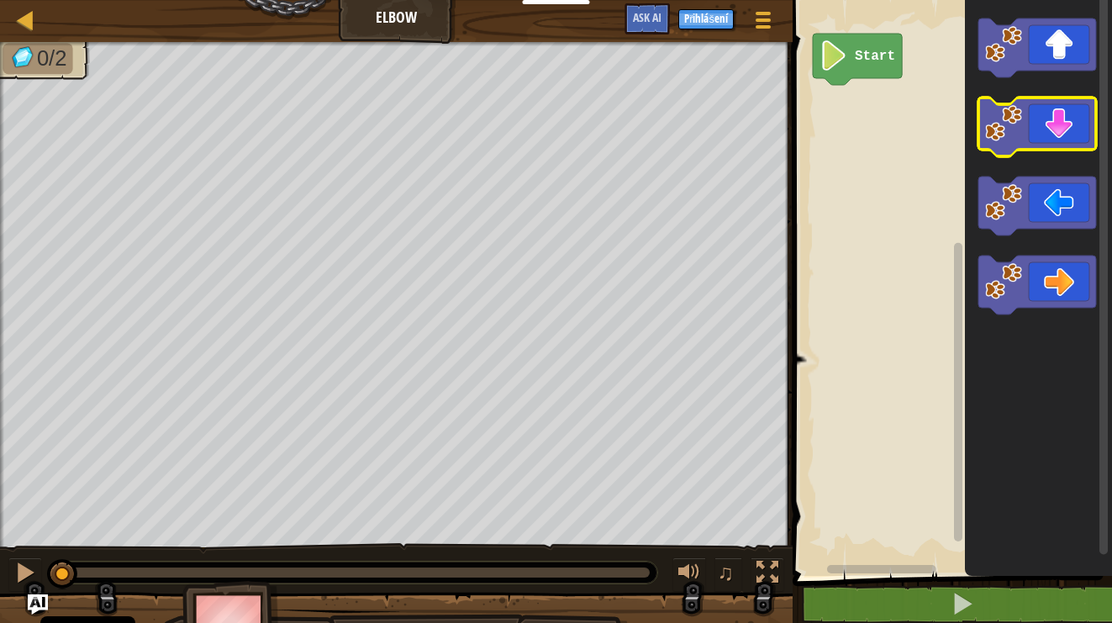
click at [1052, 125] on icon "Blockly Workspace" at bounding box center [1037, 126] width 118 height 59
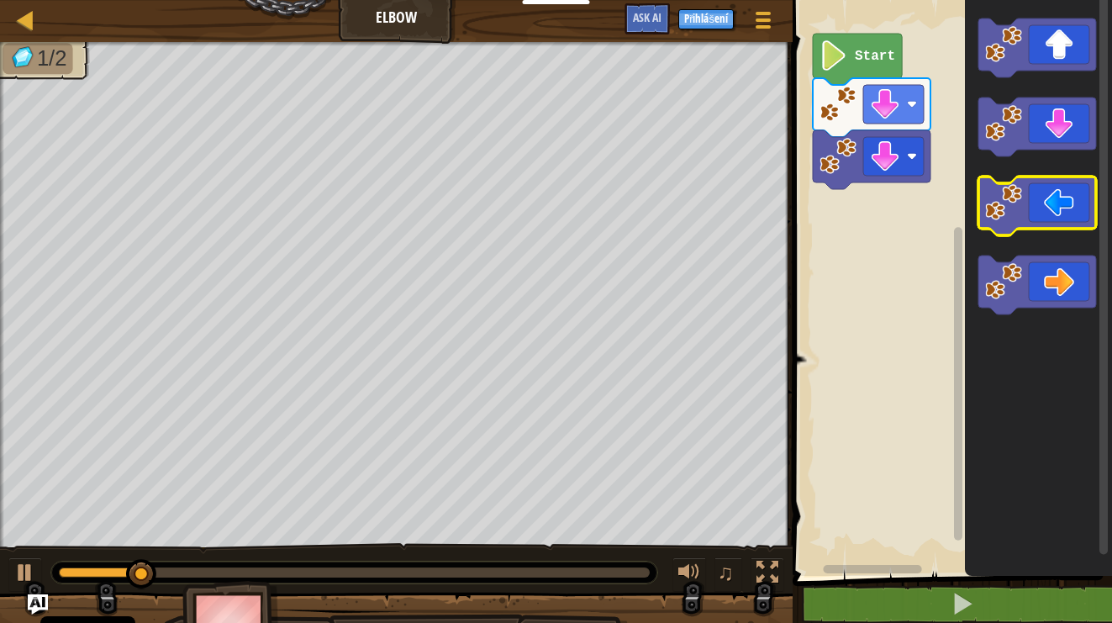
click at [1035, 201] on icon "Blockly Workspace" at bounding box center [1037, 205] width 118 height 59
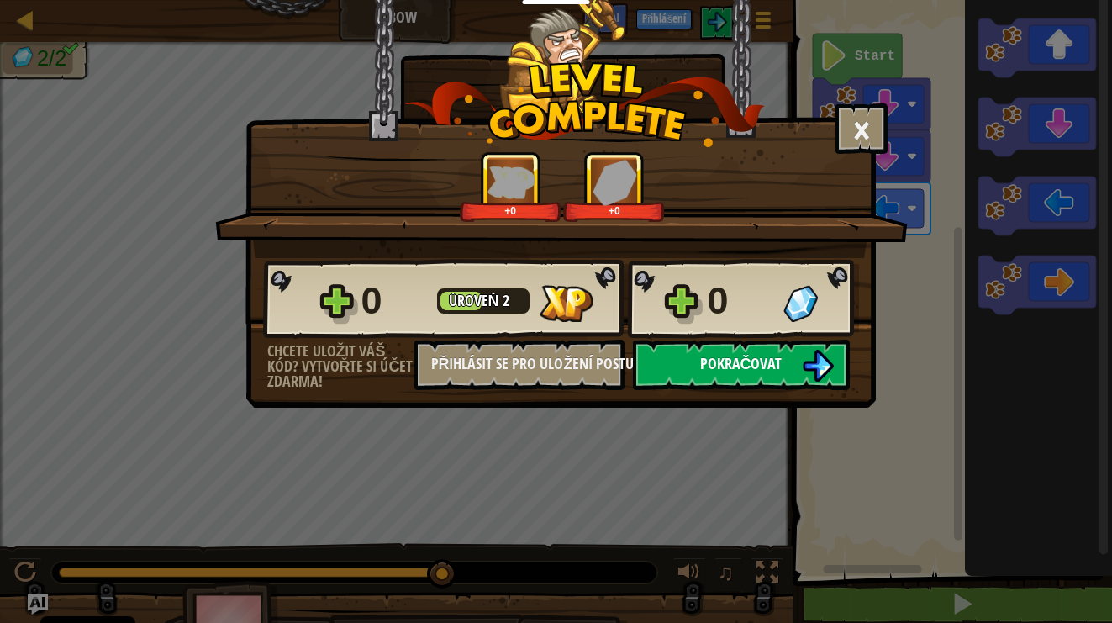
click at [729, 379] on button "Pokračovat" at bounding box center [741, 364] width 217 height 50
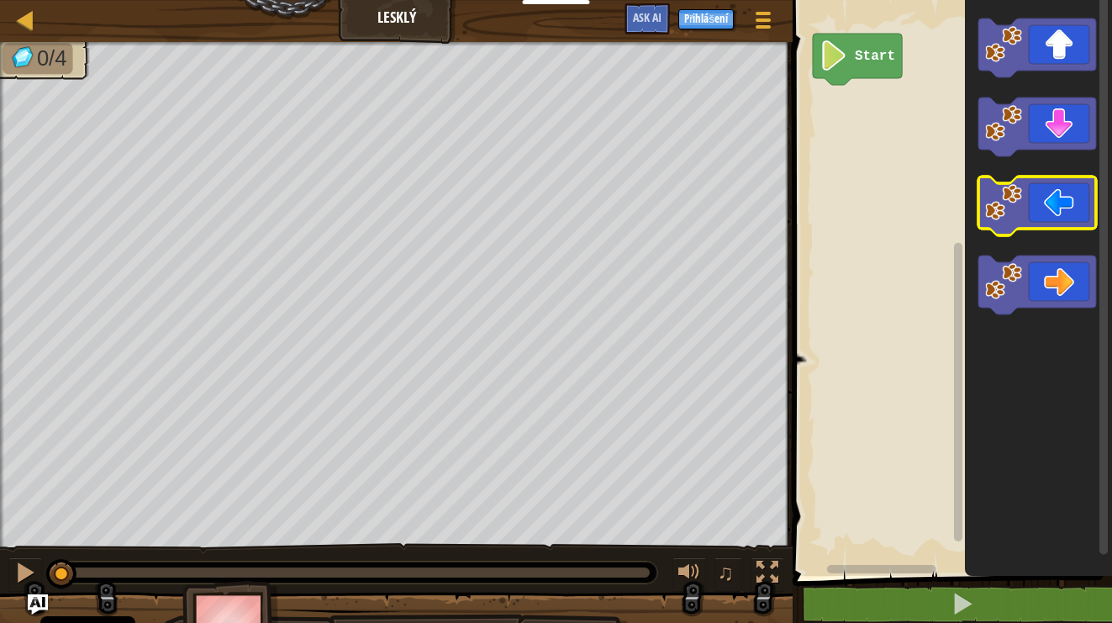
click at [1011, 183] on icon "Blockly Workspace" at bounding box center [1037, 205] width 118 height 59
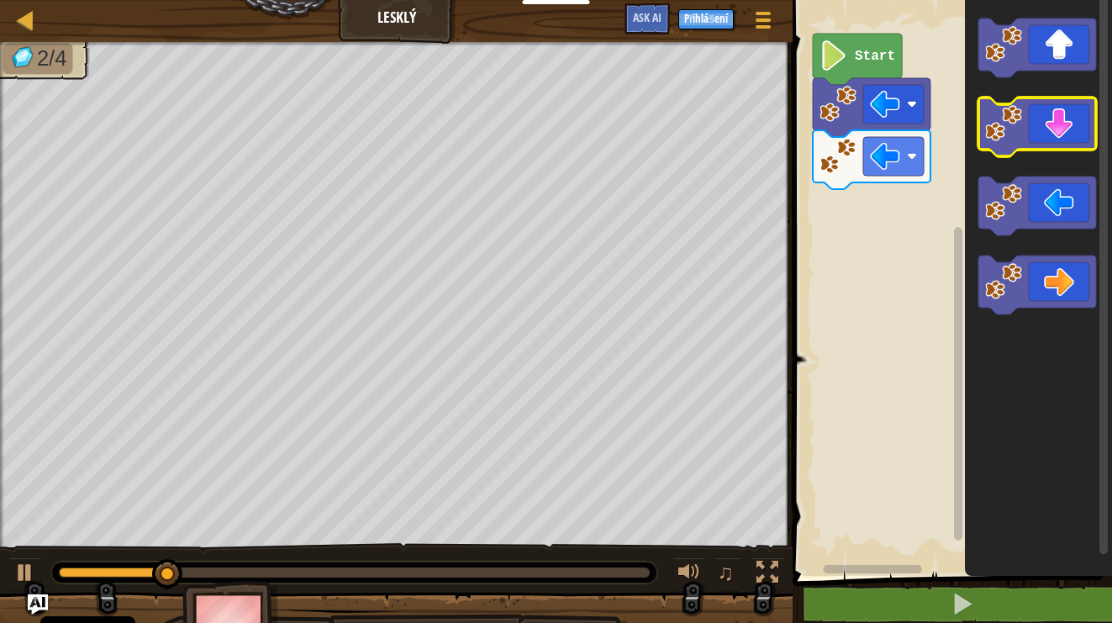
click at [1070, 131] on icon "Blockly Workspace" at bounding box center [1037, 126] width 118 height 59
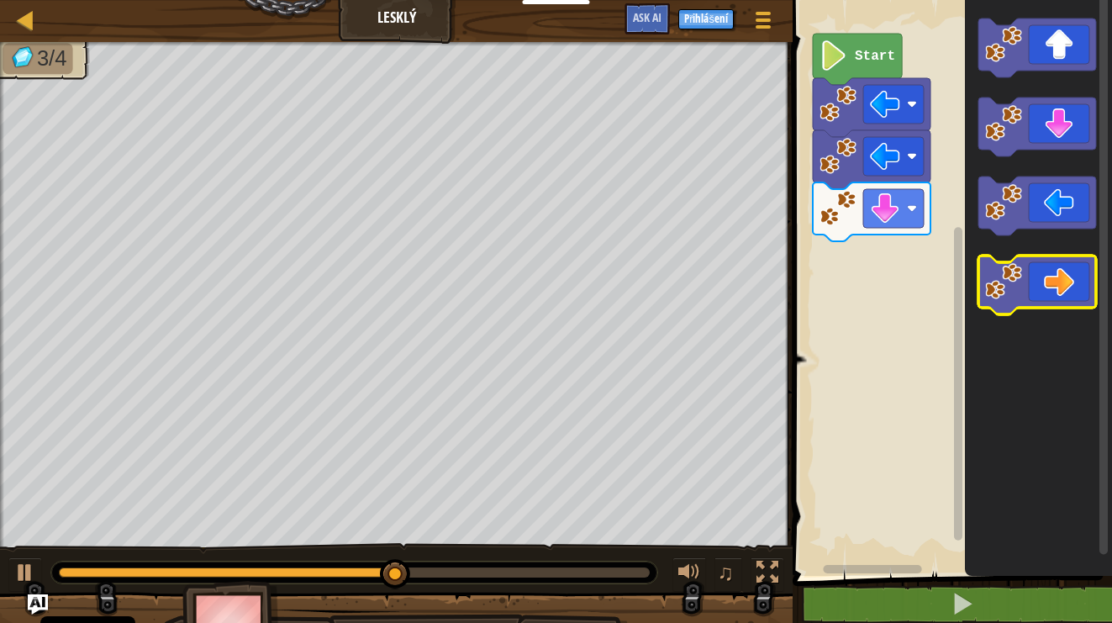
click at [1062, 277] on icon "Blockly Workspace" at bounding box center [1037, 284] width 118 height 59
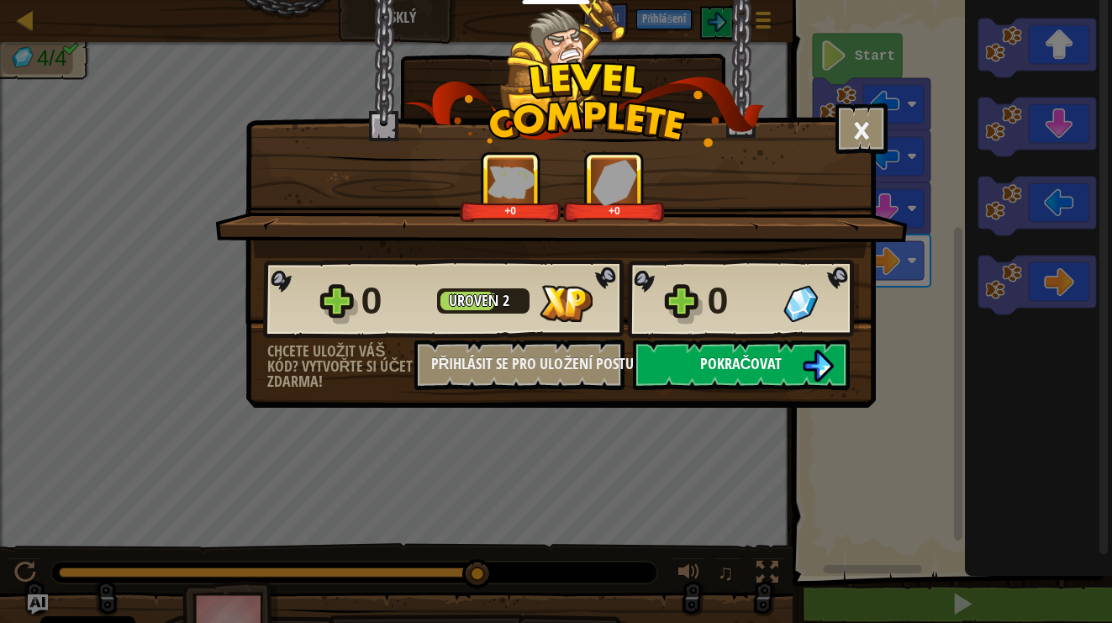
click at [781, 361] on span "Pokračovat" at bounding box center [741, 363] width 82 height 21
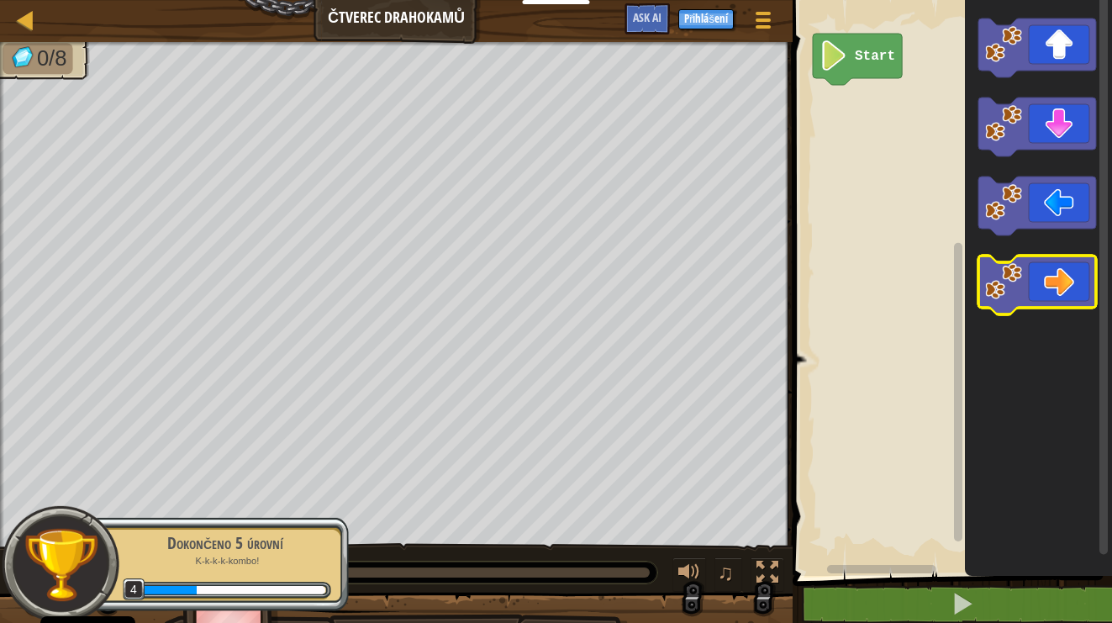
click at [1052, 290] on icon "Blockly Workspace" at bounding box center [1037, 284] width 118 height 59
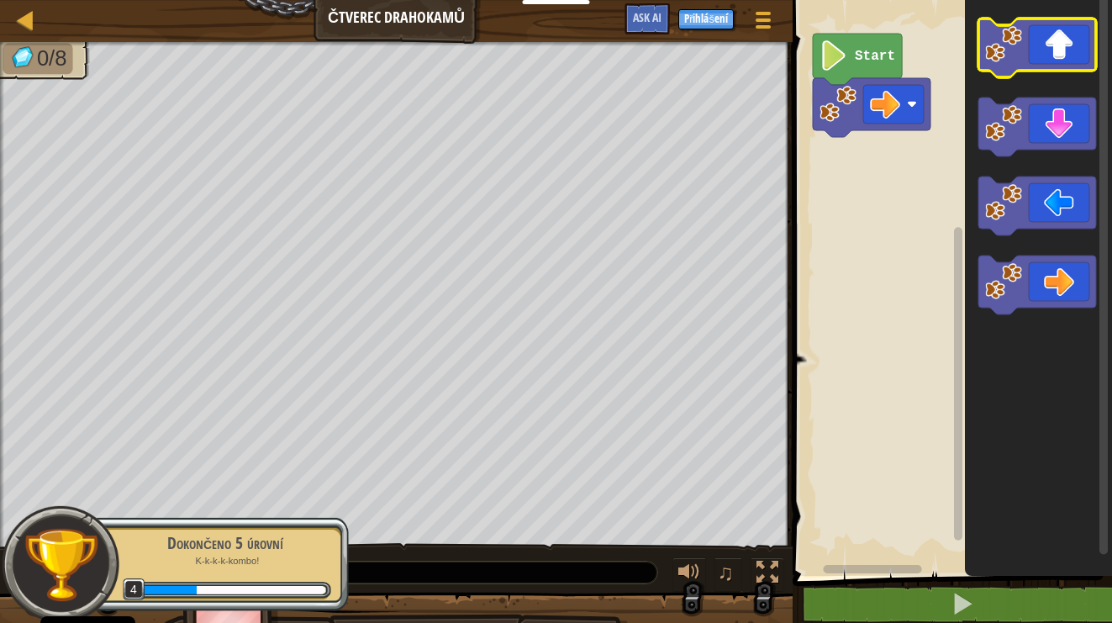
click at [1067, 55] on icon "Blockly Workspace" at bounding box center [1037, 47] width 118 height 59
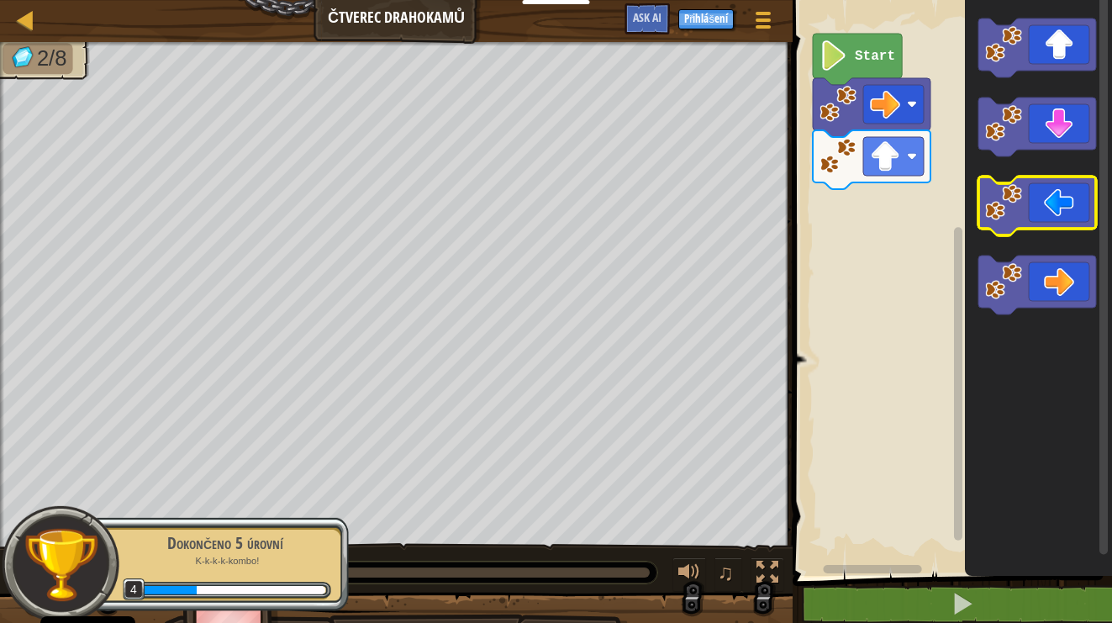
click at [1038, 222] on icon "Blockly Workspace" at bounding box center [1037, 205] width 118 height 59
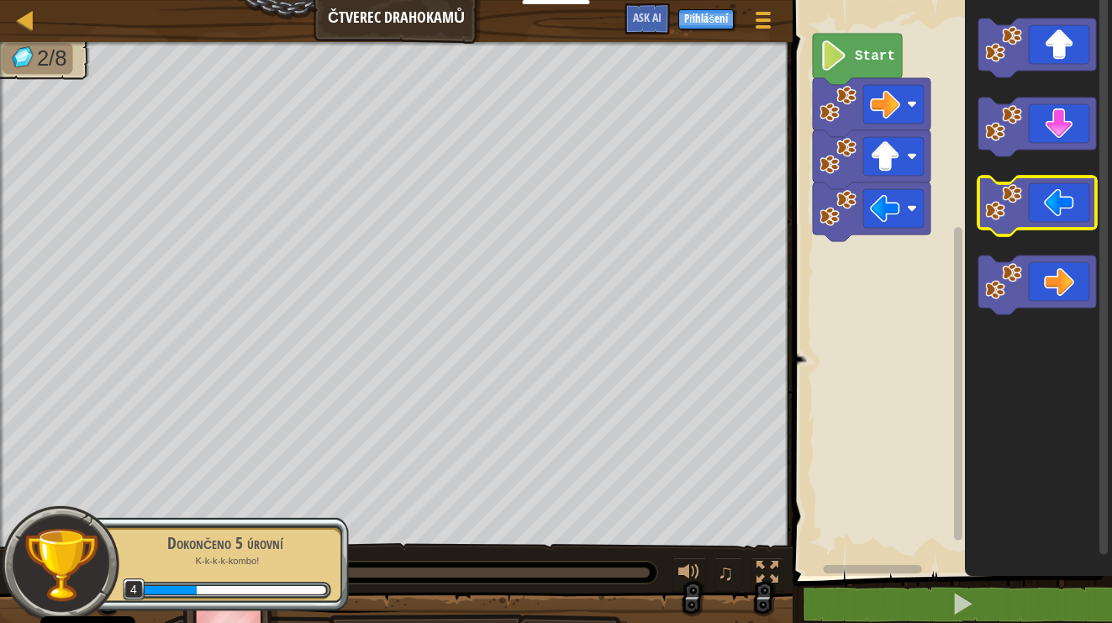
click at [1038, 222] on icon "Blockly Workspace" at bounding box center [1037, 205] width 118 height 59
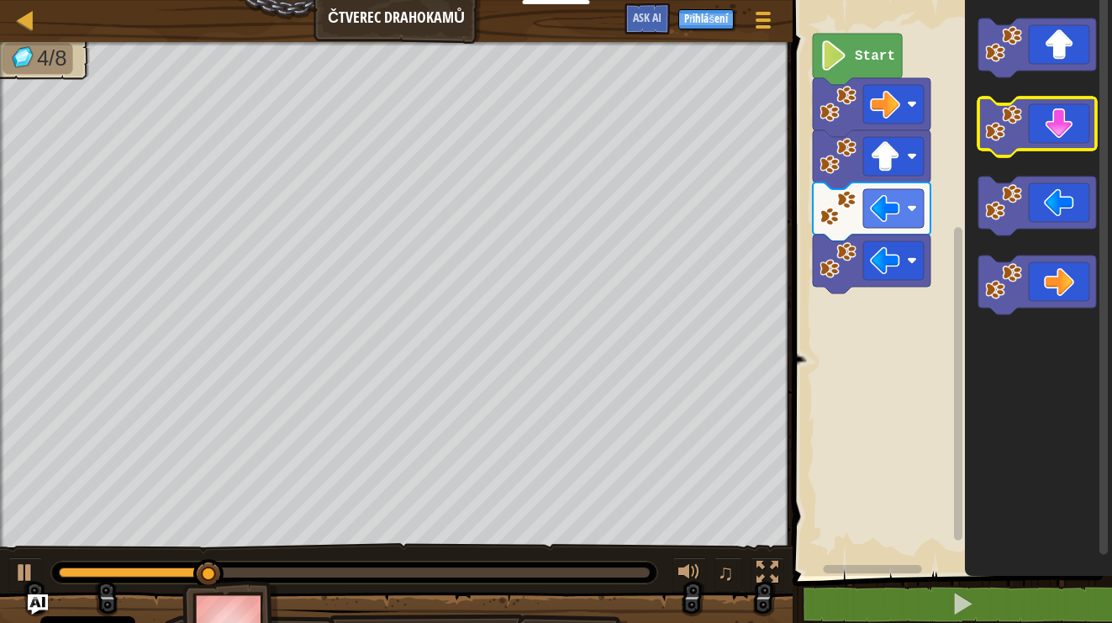
click at [1065, 144] on icon "Blockly Workspace" at bounding box center [1037, 126] width 118 height 59
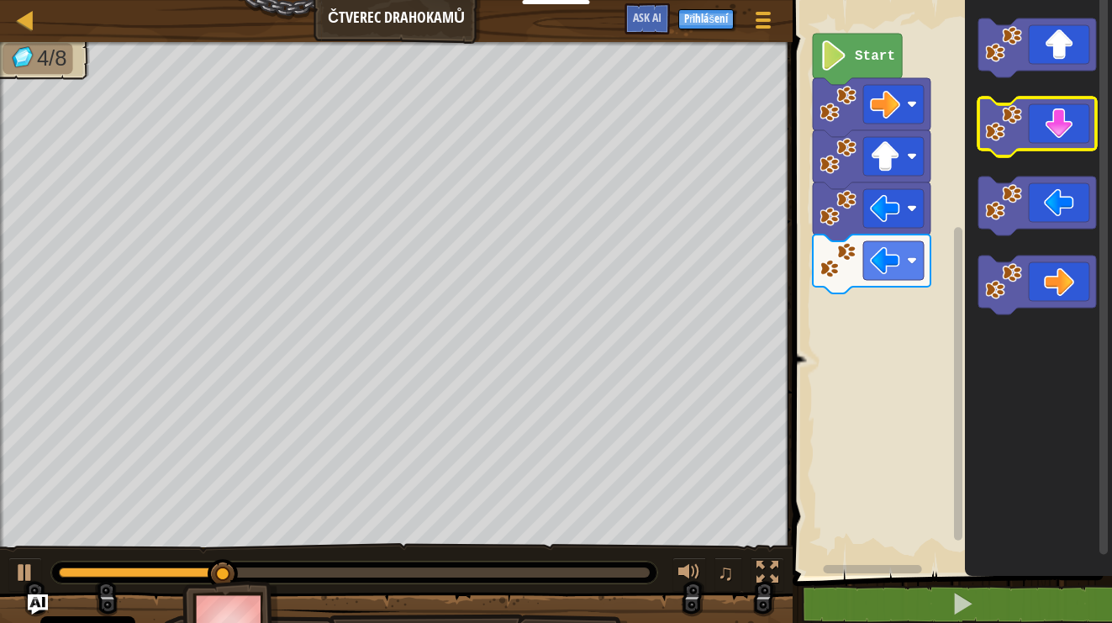
click at [1065, 144] on icon "Blockly Workspace" at bounding box center [1037, 126] width 118 height 59
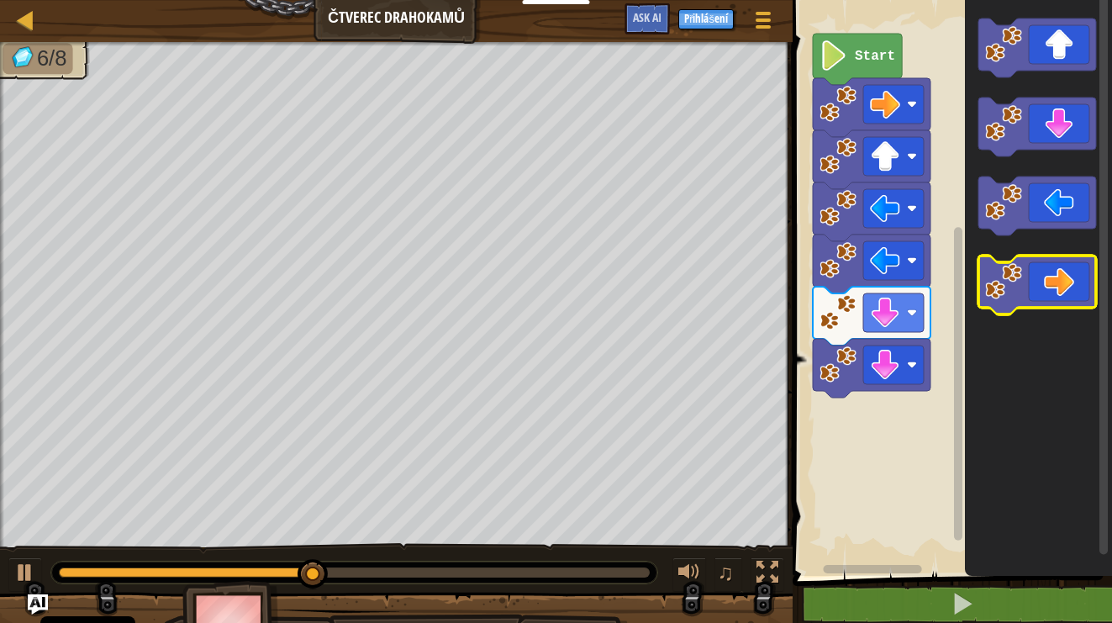
click at [1077, 291] on icon "Blockly Workspace" at bounding box center [1037, 284] width 118 height 59
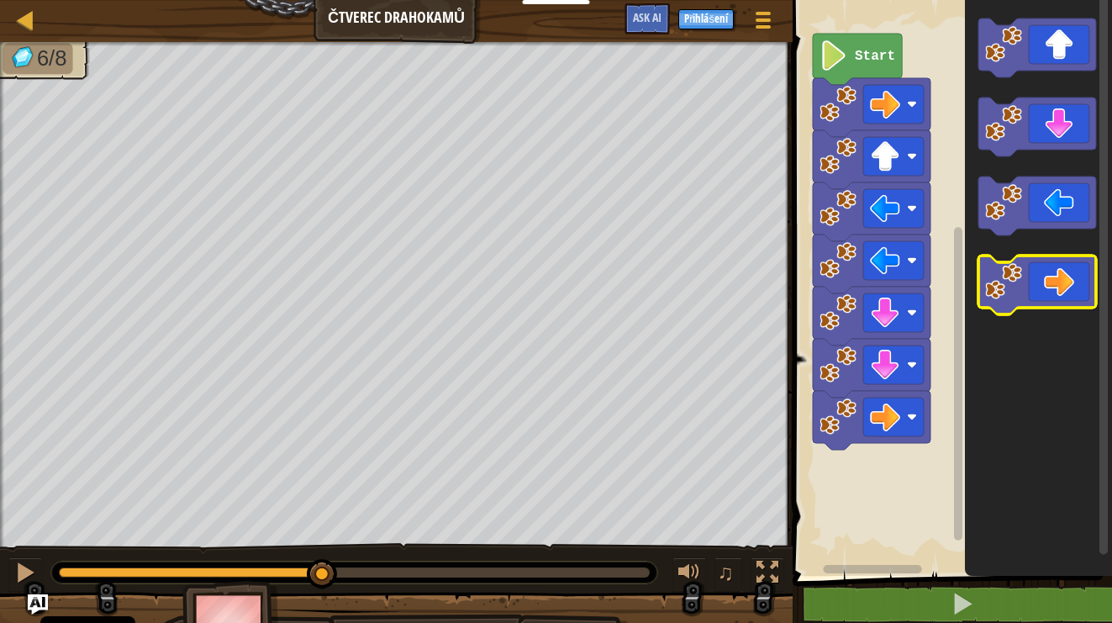
click at [1077, 291] on icon "Blockly Workspace" at bounding box center [1037, 284] width 118 height 59
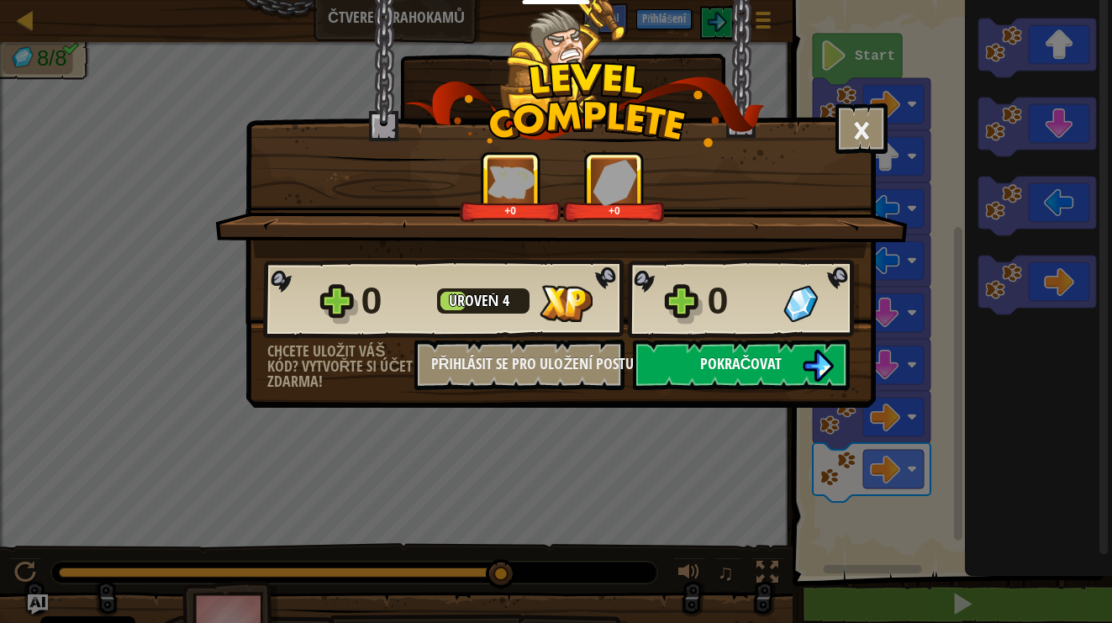
click at [738, 369] on span "Pokračovat" at bounding box center [741, 363] width 82 height 21
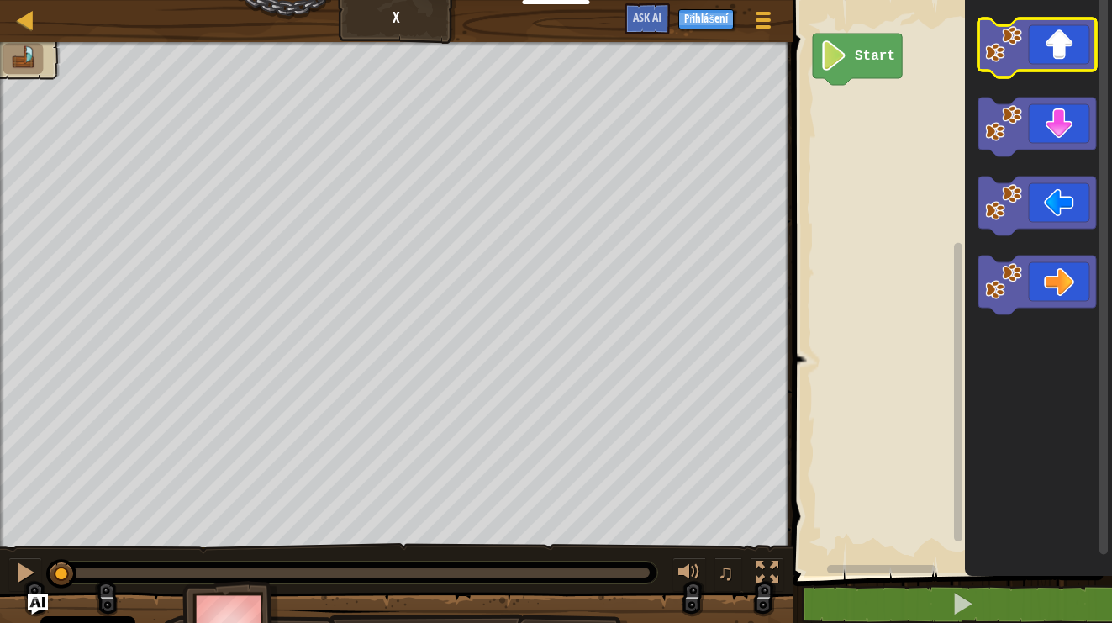
click at [1070, 63] on icon "Blockly Workspace" at bounding box center [1037, 47] width 118 height 59
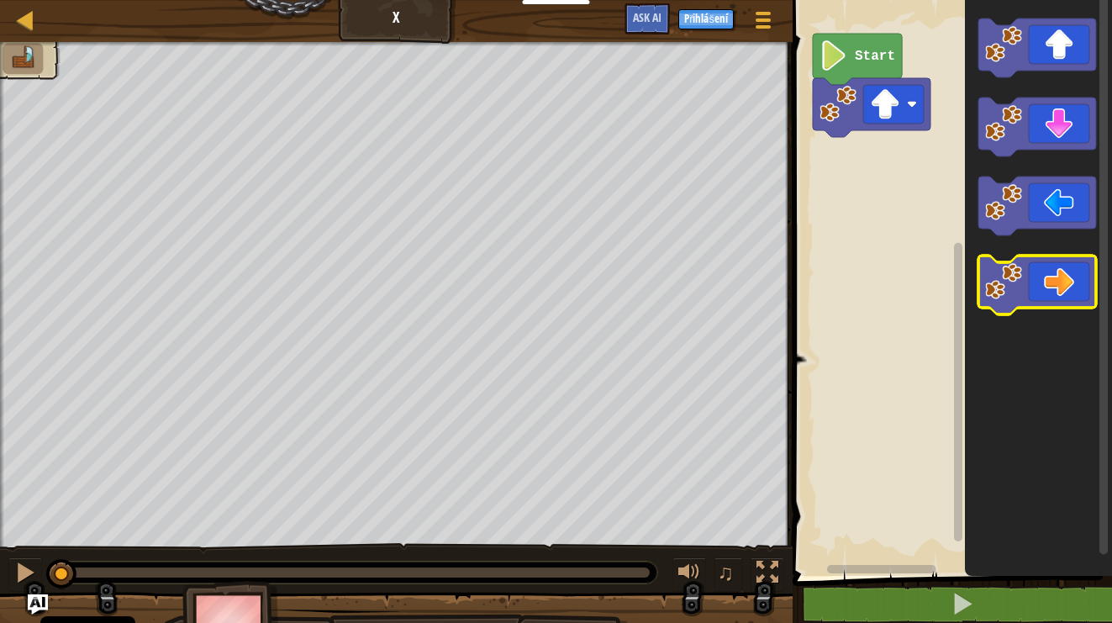
click at [1041, 264] on icon "Blockly Workspace" at bounding box center [1037, 284] width 118 height 59
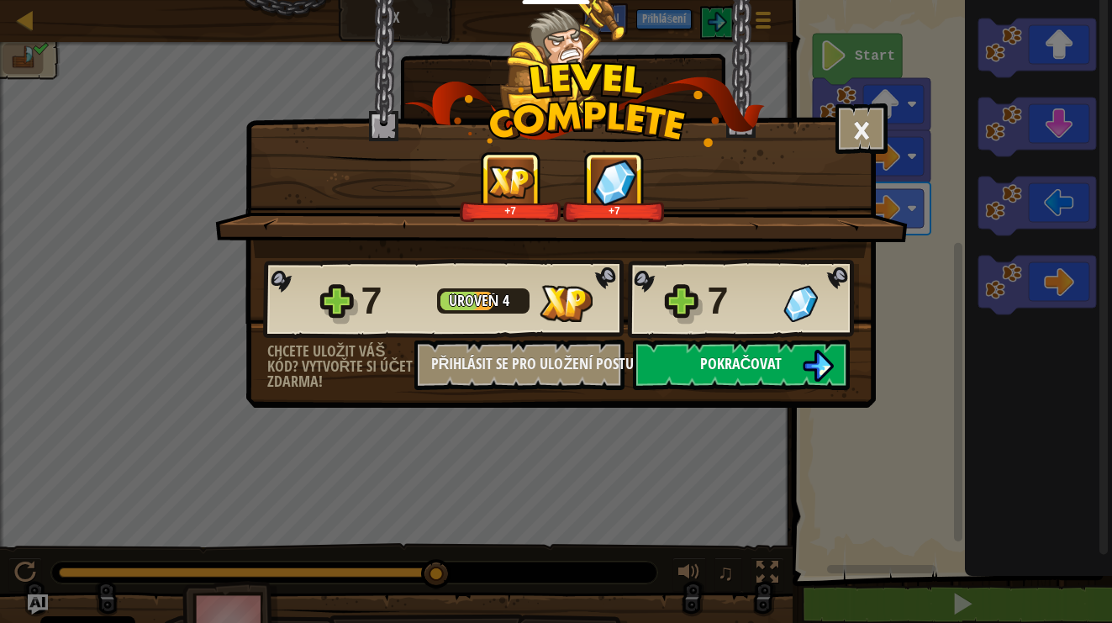
click at [721, 367] on span "Pokračovat" at bounding box center [741, 363] width 82 height 21
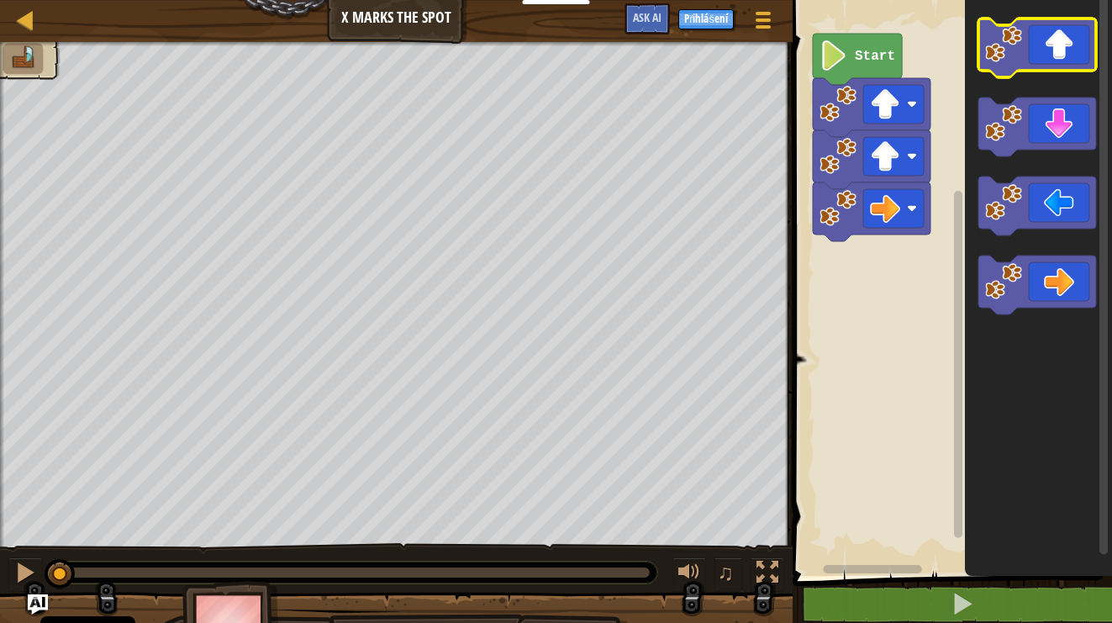
click at [1079, 41] on icon "Blockly Workspace" at bounding box center [1037, 47] width 118 height 59
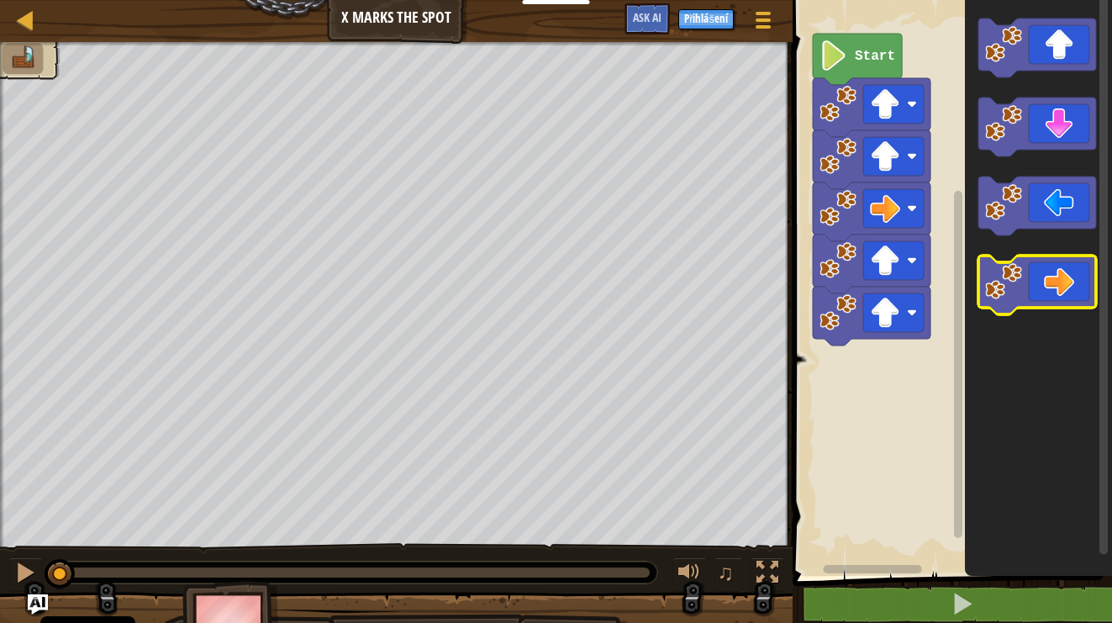
click at [1055, 270] on icon "Blockly Workspace" at bounding box center [1037, 284] width 118 height 59
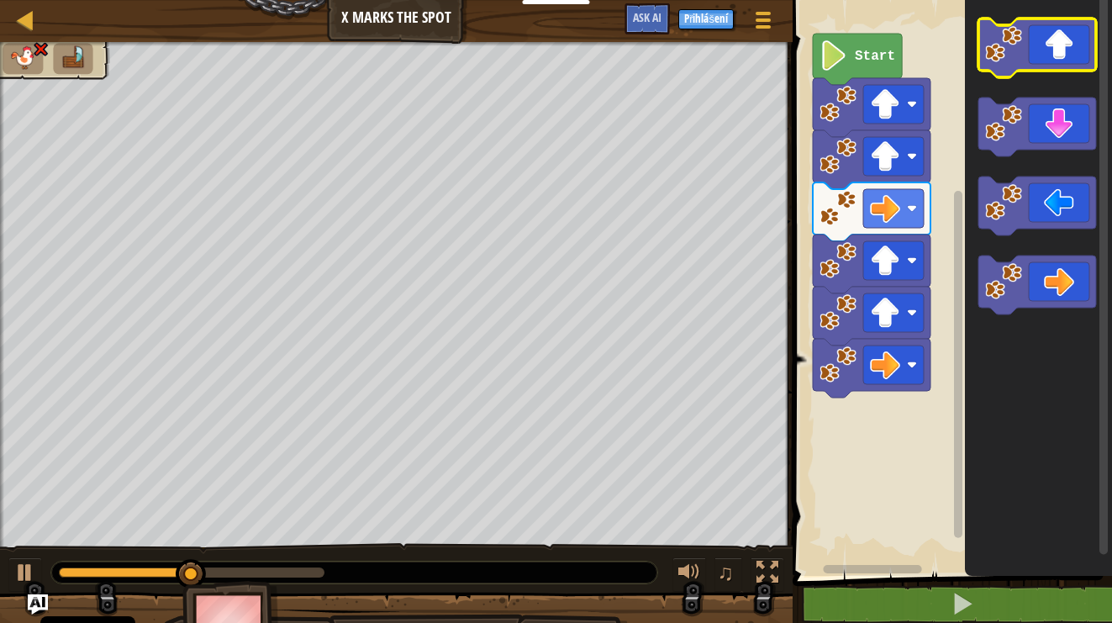
click at [1044, 37] on icon "Blockly Workspace" at bounding box center [1037, 47] width 118 height 59
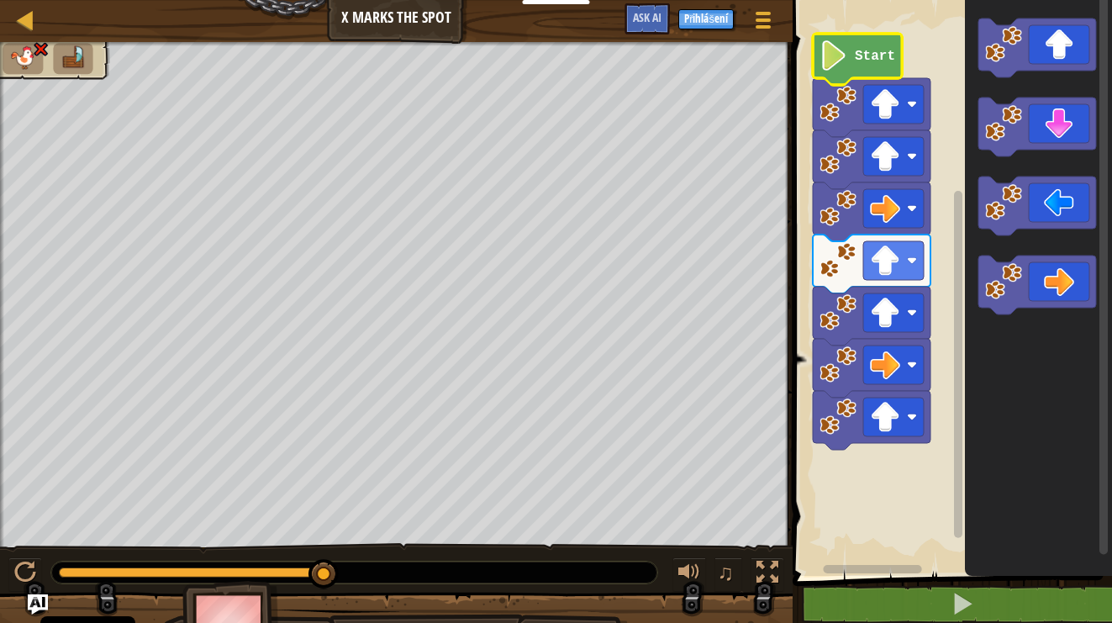
click at [866, 51] on text "Start" at bounding box center [875, 56] width 40 height 15
